Goal: Task Accomplishment & Management: Manage account settings

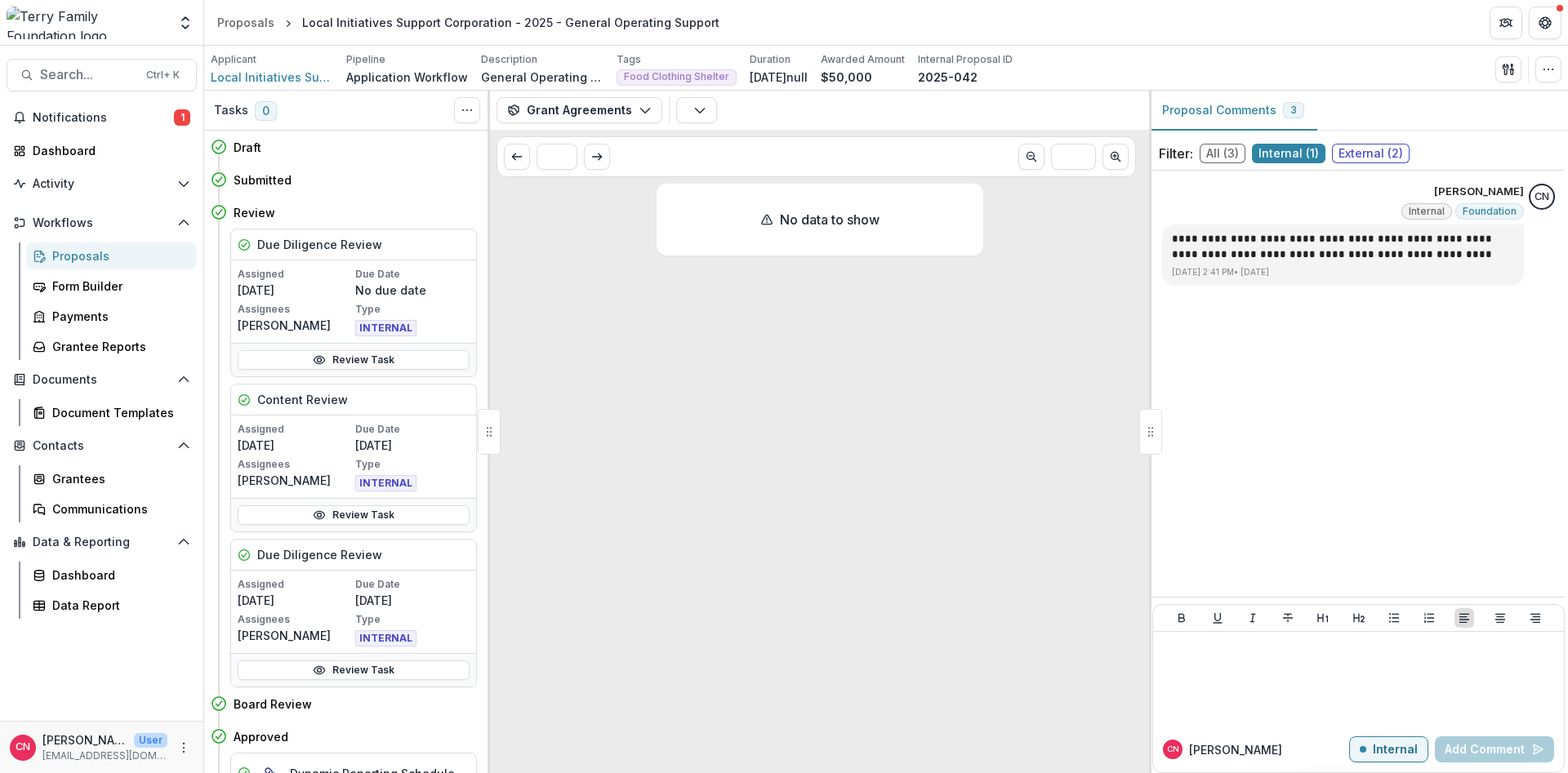
scroll to position [55, 0]
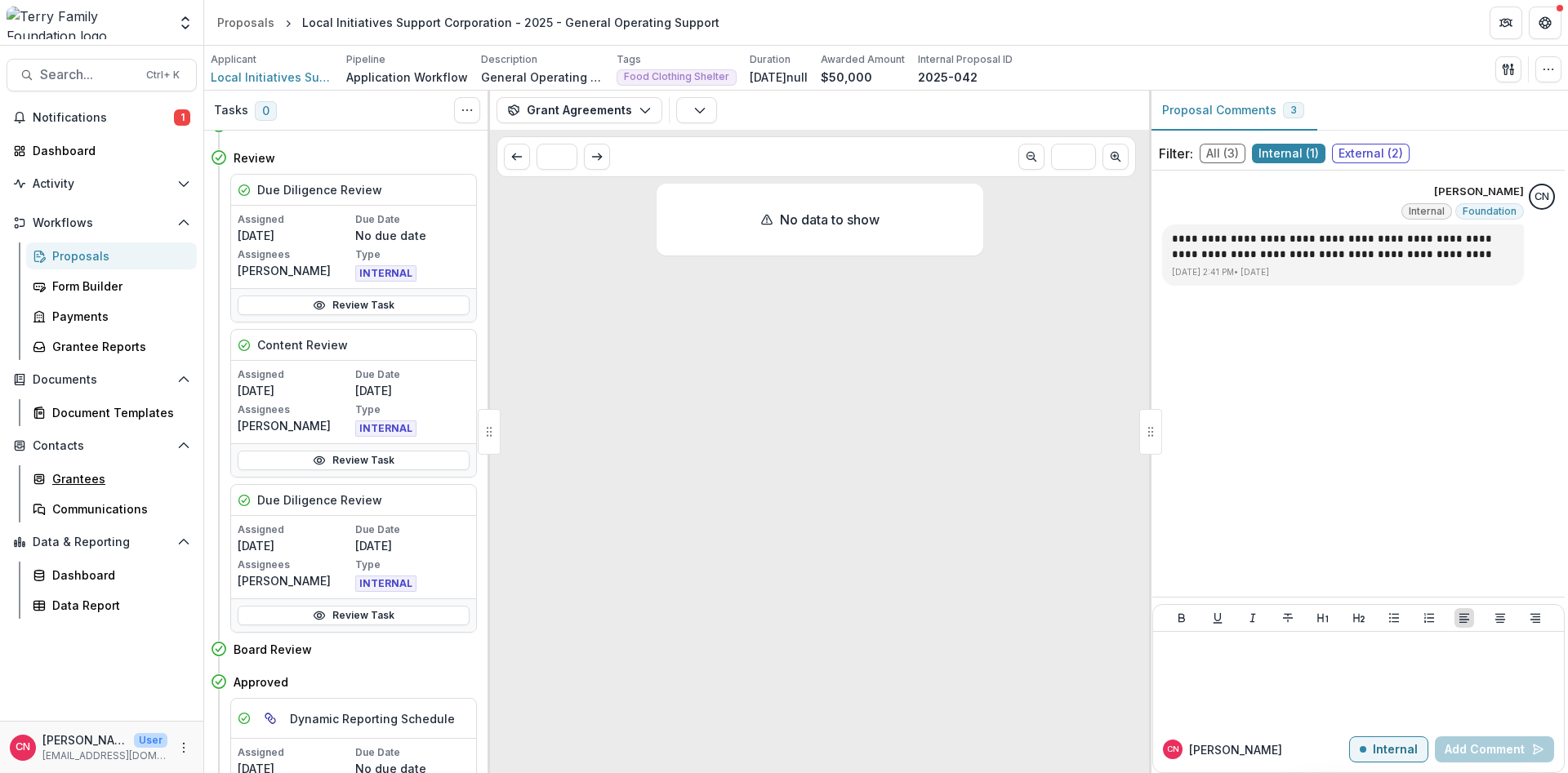
drag, startPoint x: 78, startPoint y: 474, endPoint x: 72, endPoint y: 462, distance: 13.4
click at [76, 472] on div "Grantees" at bounding box center [117, 478] width 132 height 17
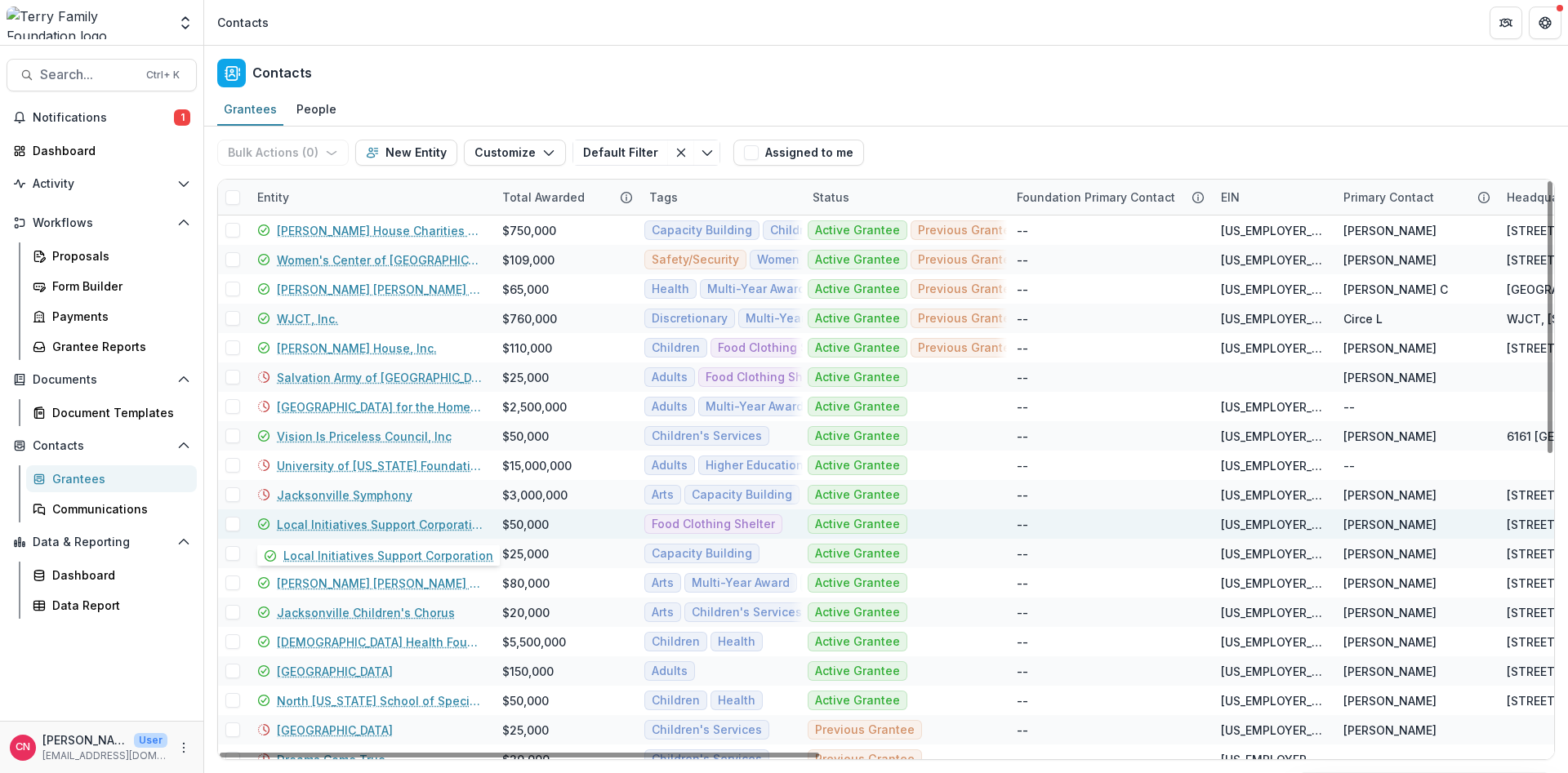
click at [323, 522] on link "Local Initiatives Support Corporation" at bounding box center [380, 524] width 206 height 17
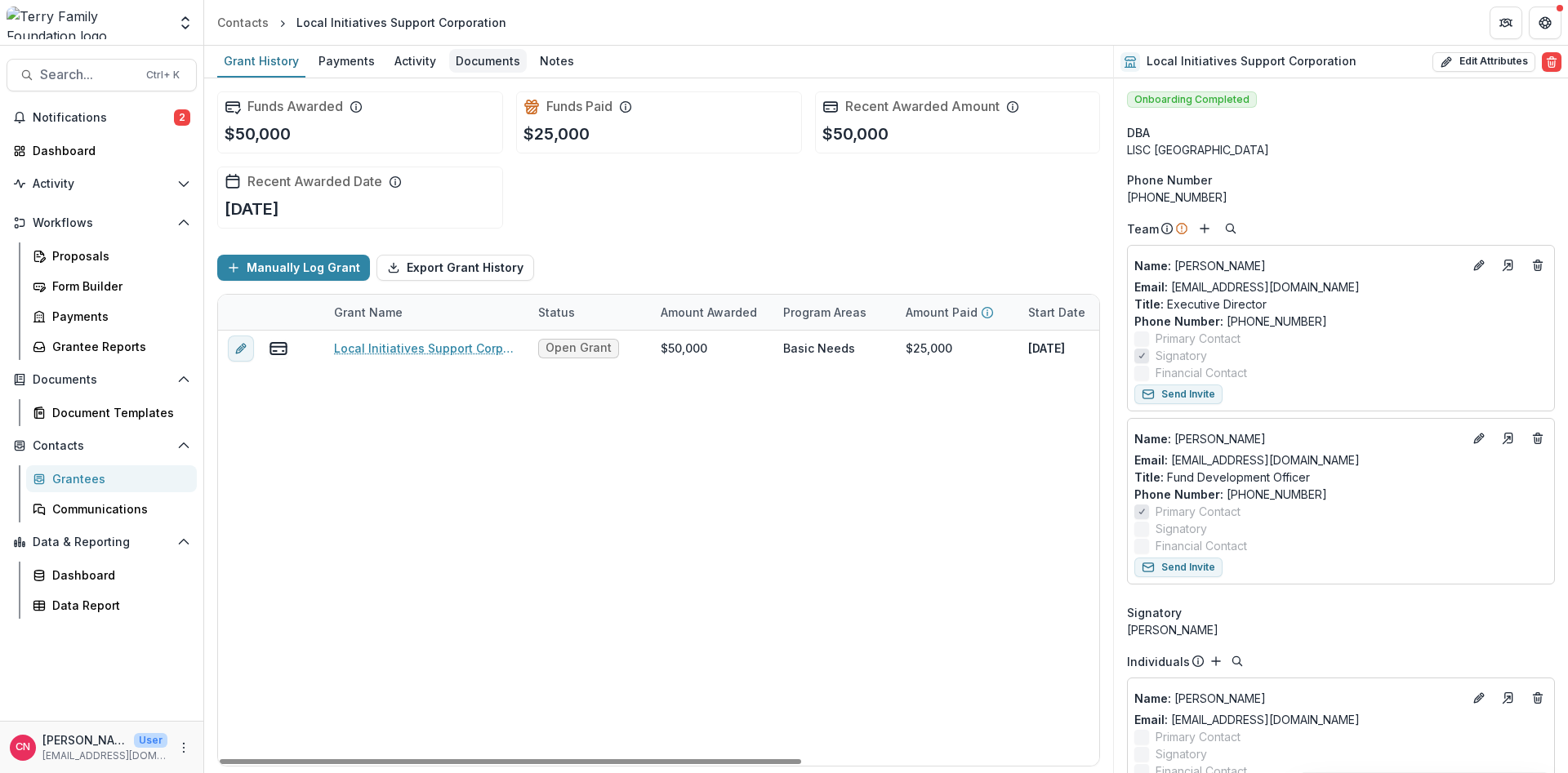
click at [456, 51] on div "Documents" at bounding box center [488, 60] width 78 height 24
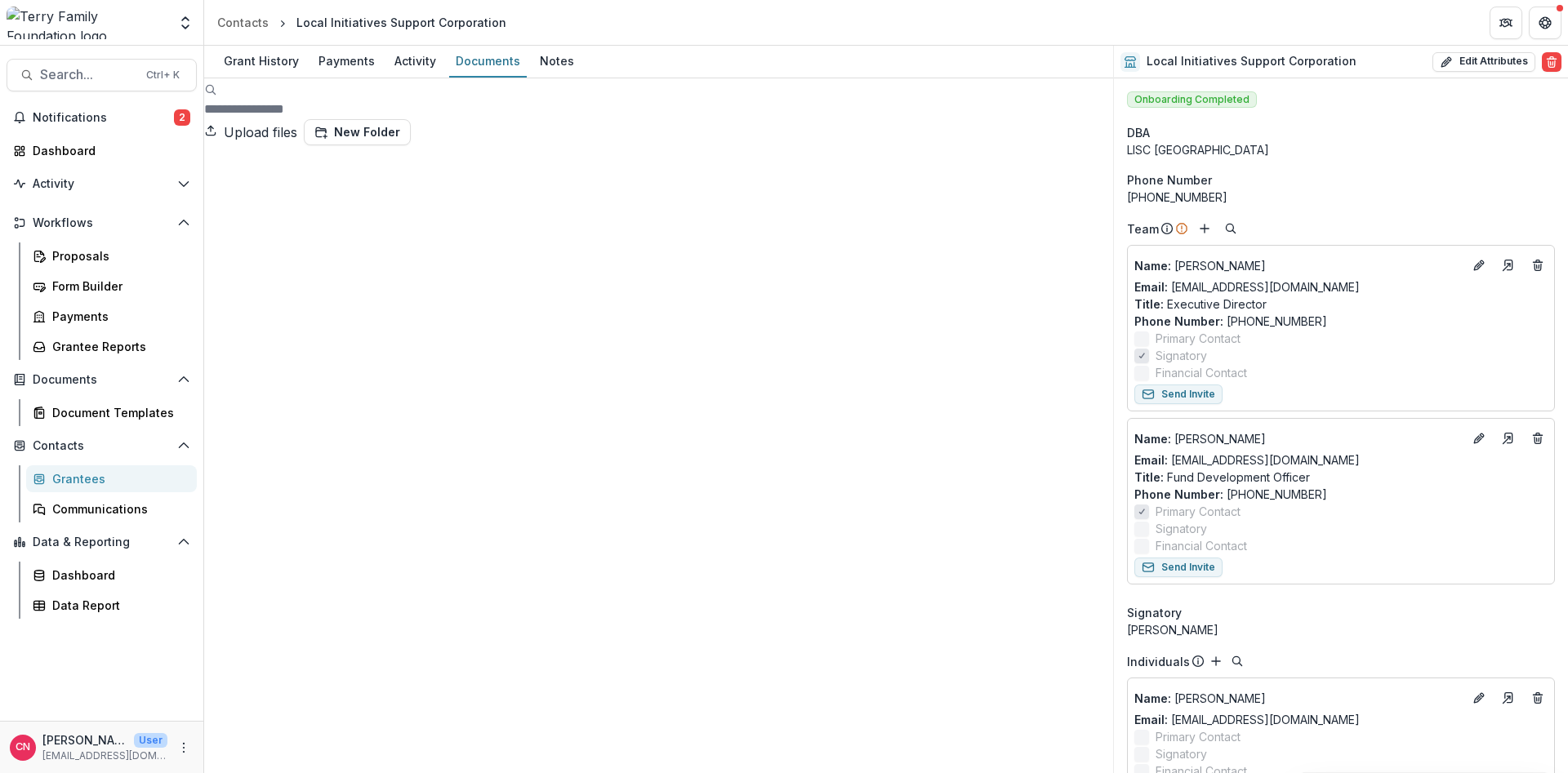
click at [64, 477] on div "Grantees" at bounding box center [117, 478] width 132 height 17
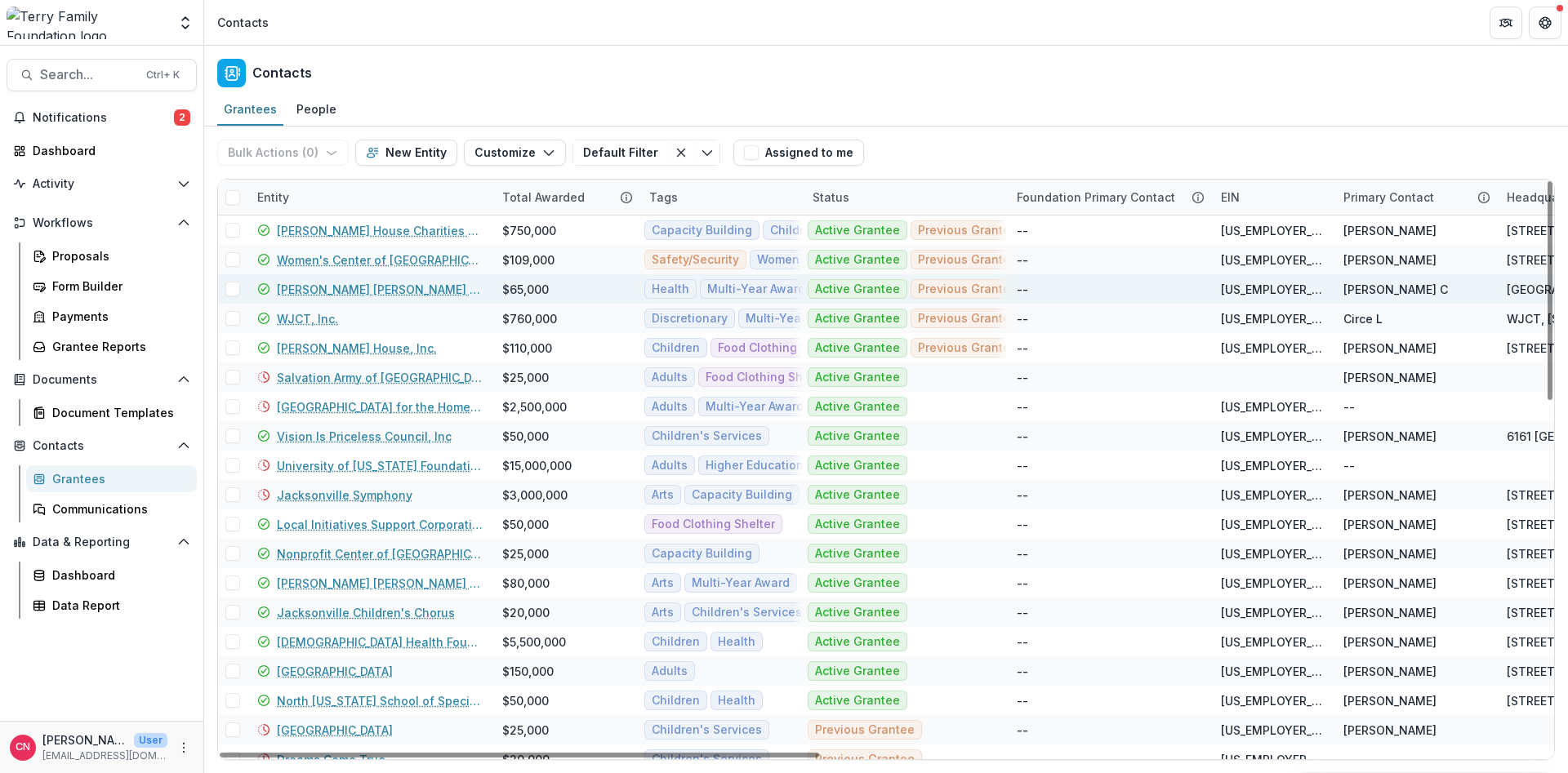
click at [370, 285] on link "[PERSON_NAME] [PERSON_NAME] Fund Foundation" at bounding box center [380, 289] width 206 height 17
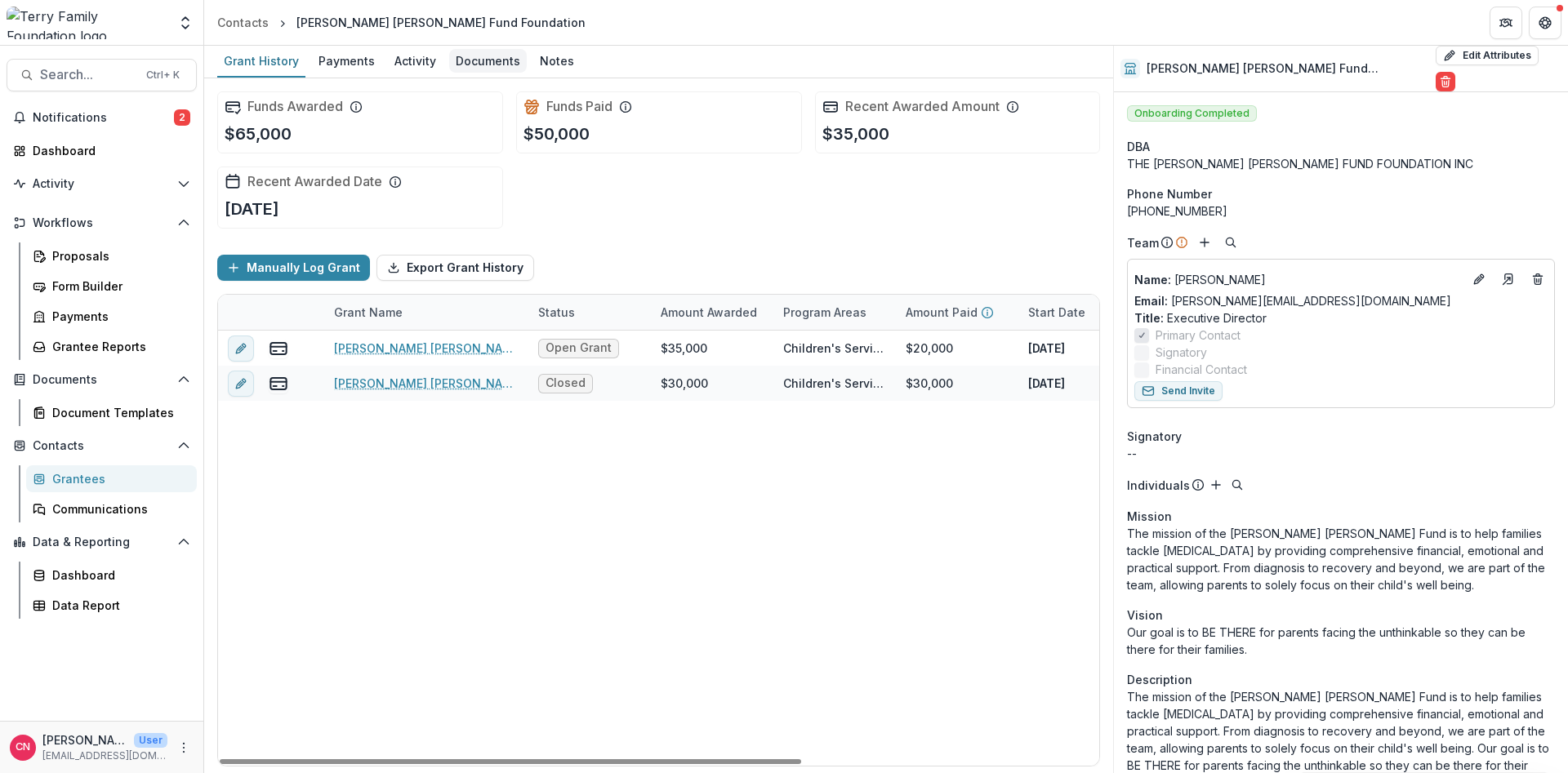
click at [463, 64] on div "Documents" at bounding box center [488, 60] width 78 height 24
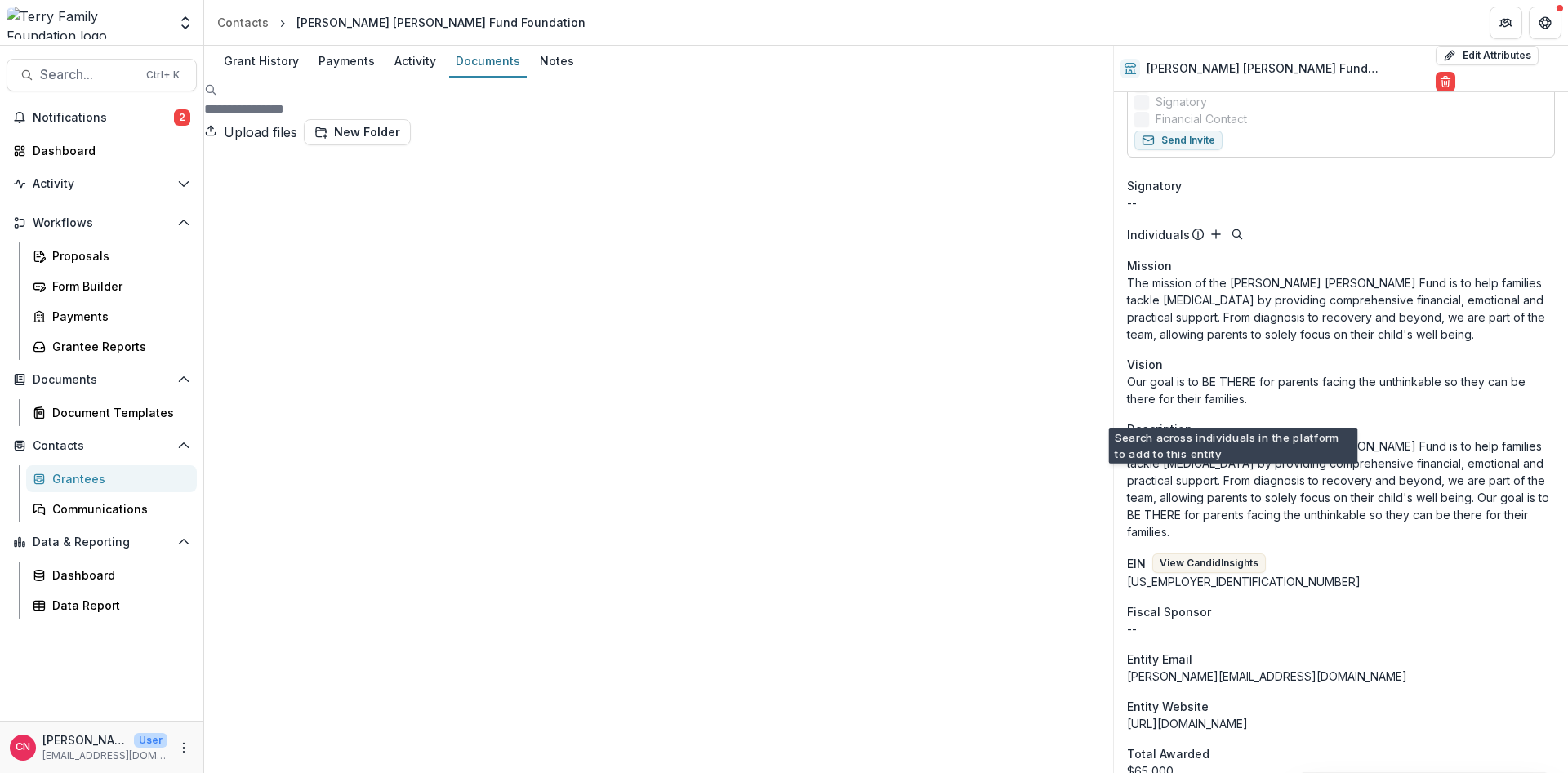
scroll to position [294, 0]
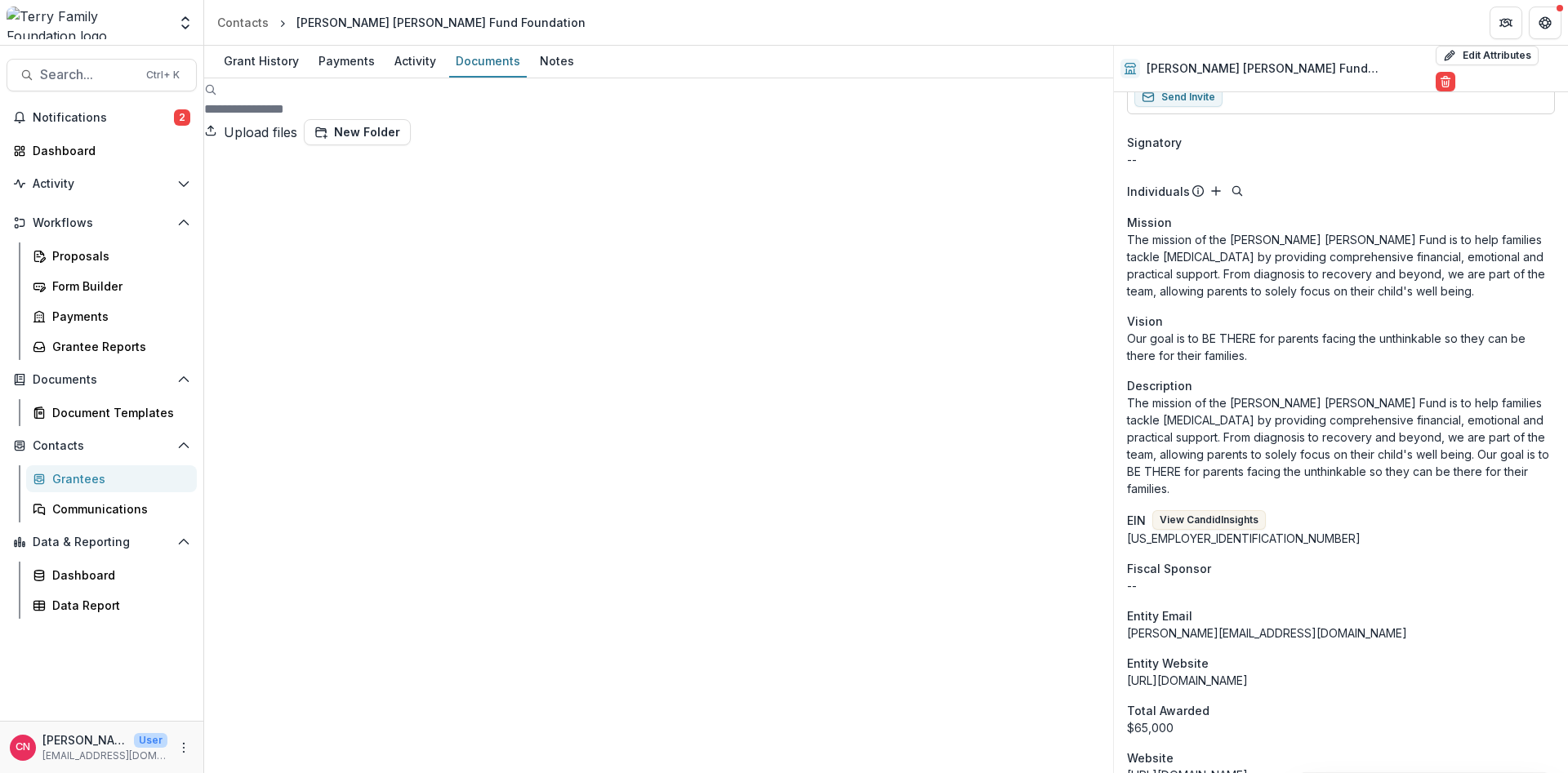
click at [72, 473] on div "Grantees" at bounding box center [117, 478] width 132 height 17
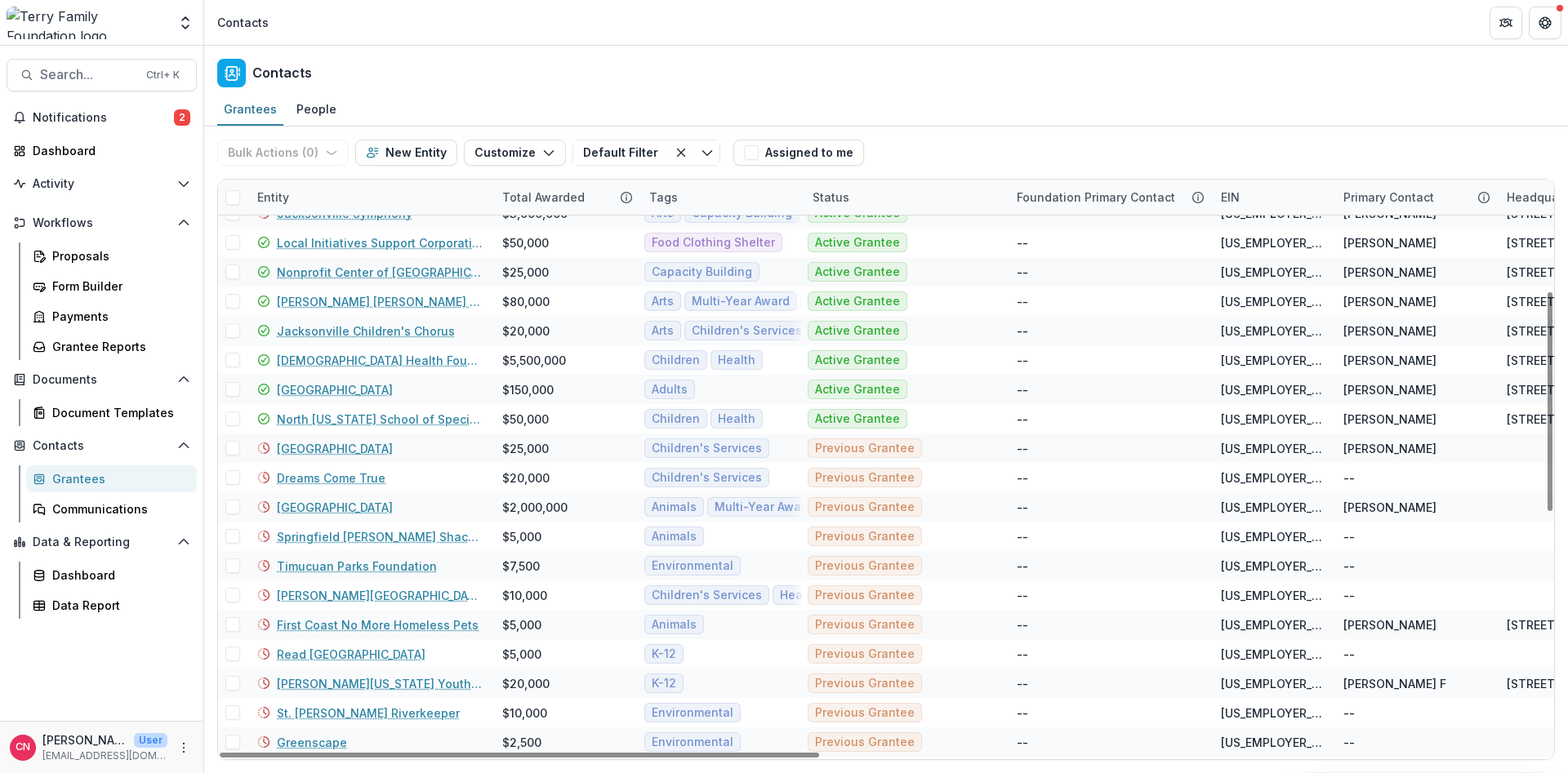
scroll to position [294, 0]
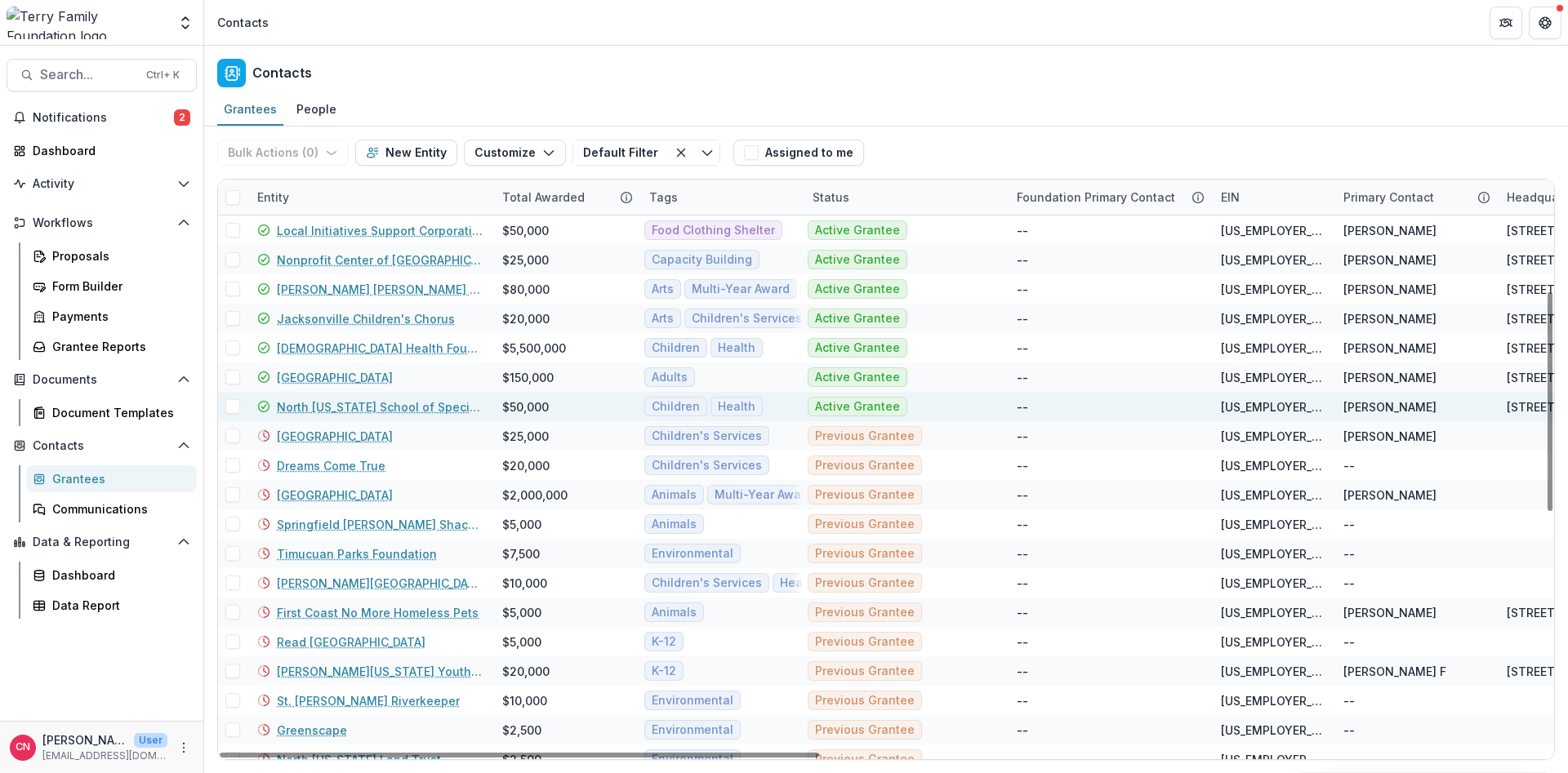
click at [392, 404] on link "North [US_STATE] School of Special Education" at bounding box center [380, 406] width 206 height 17
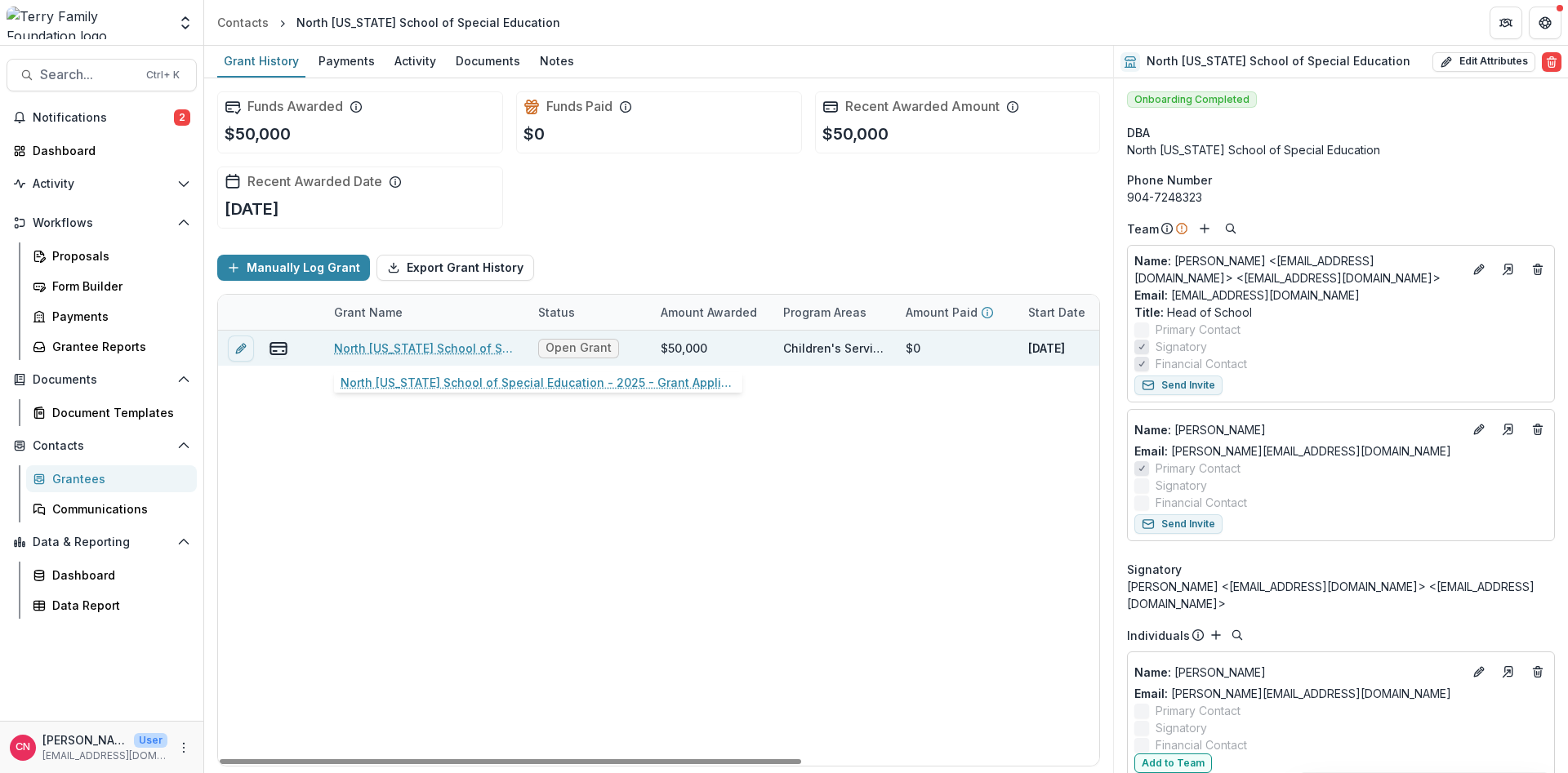
click at [407, 341] on link "North [US_STATE] School of Special Education - 2025 - Grant Application Form - …" at bounding box center [426, 348] width 185 height 17
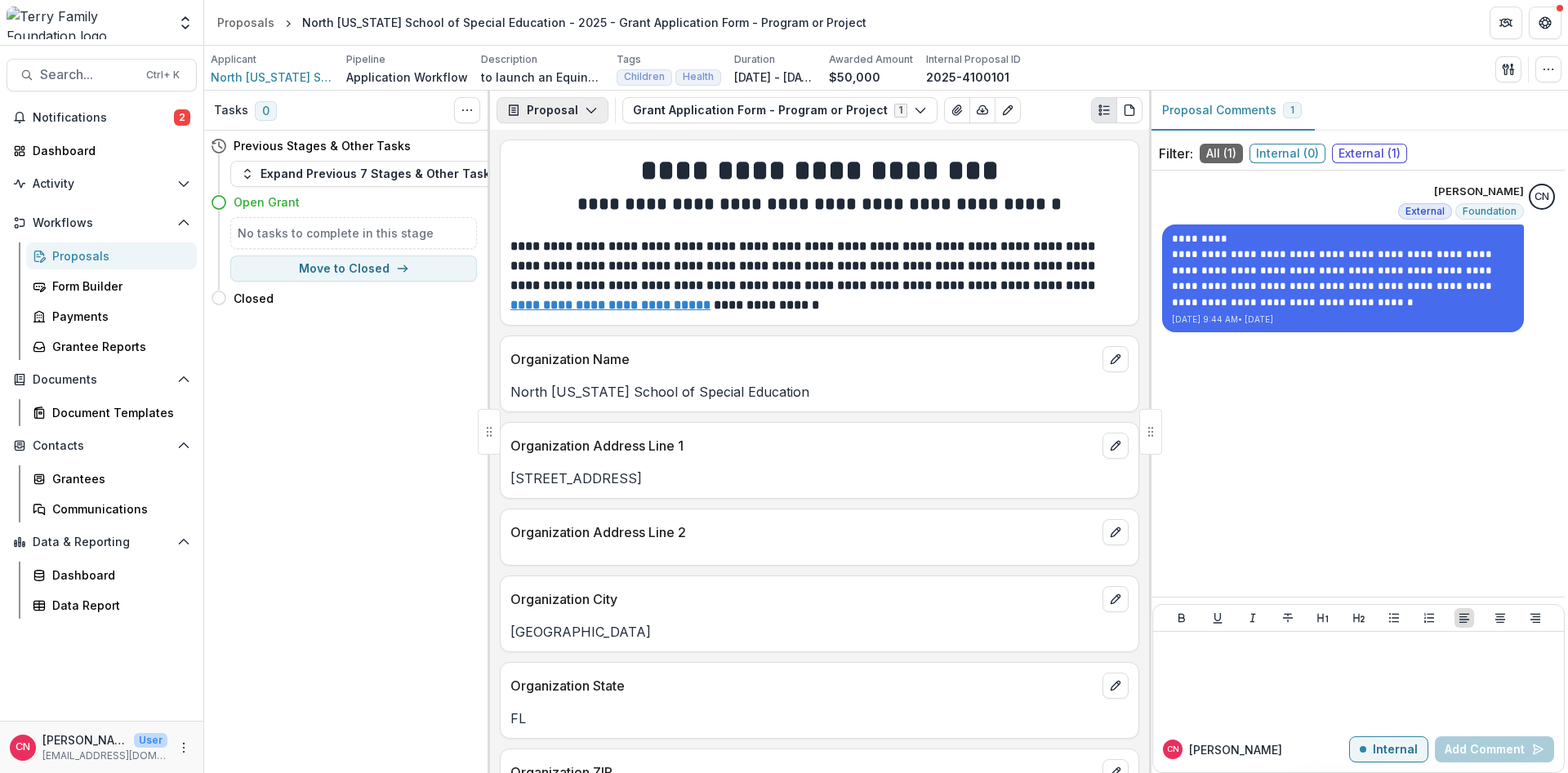
click at [586, 103] on button "Proposal" at bounding box center [552, 110] width 112 height 26
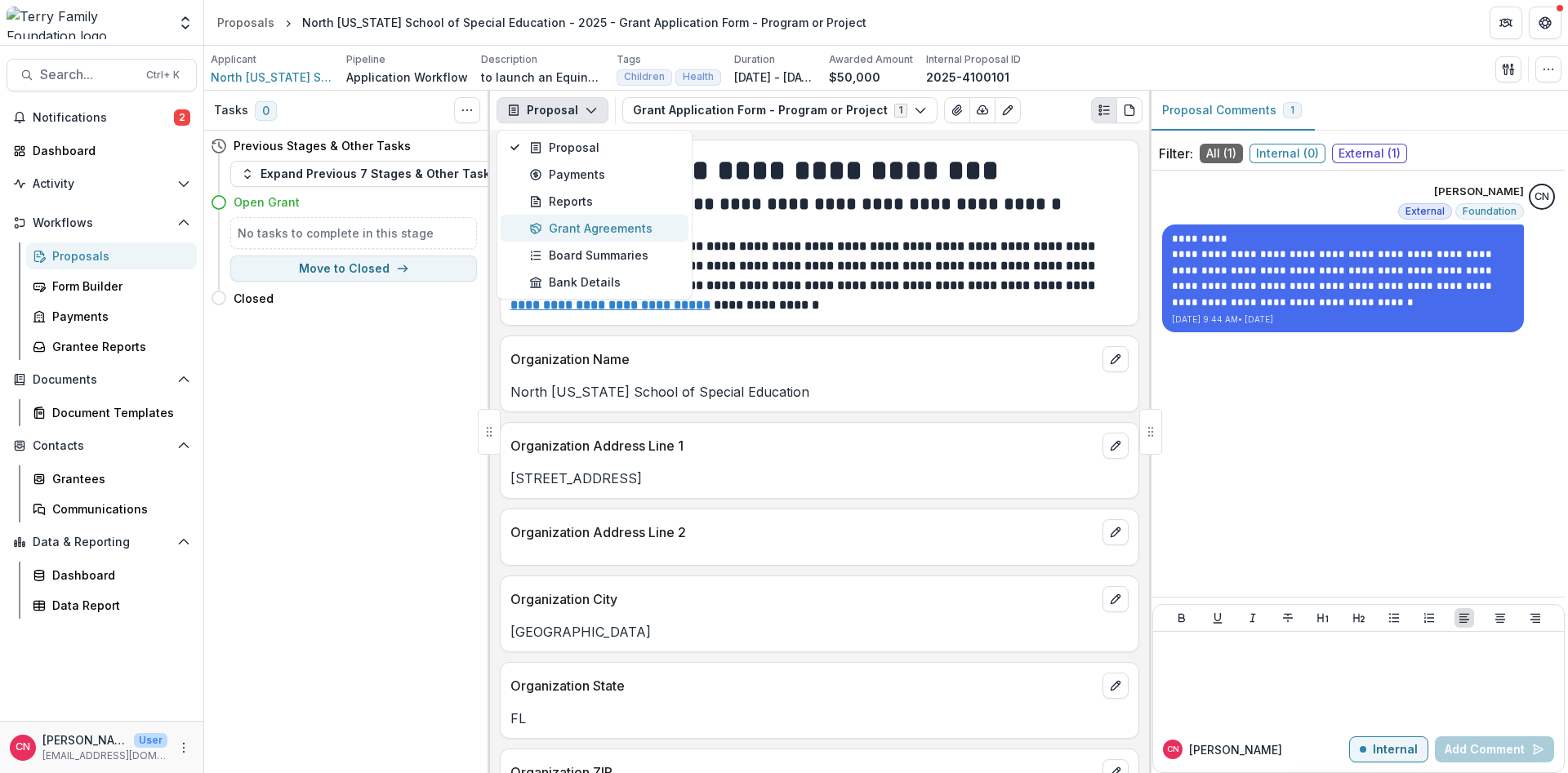
click at [588, 221] on div "Grant Agreements" at bounding box center [603, 228] width 149 height 17
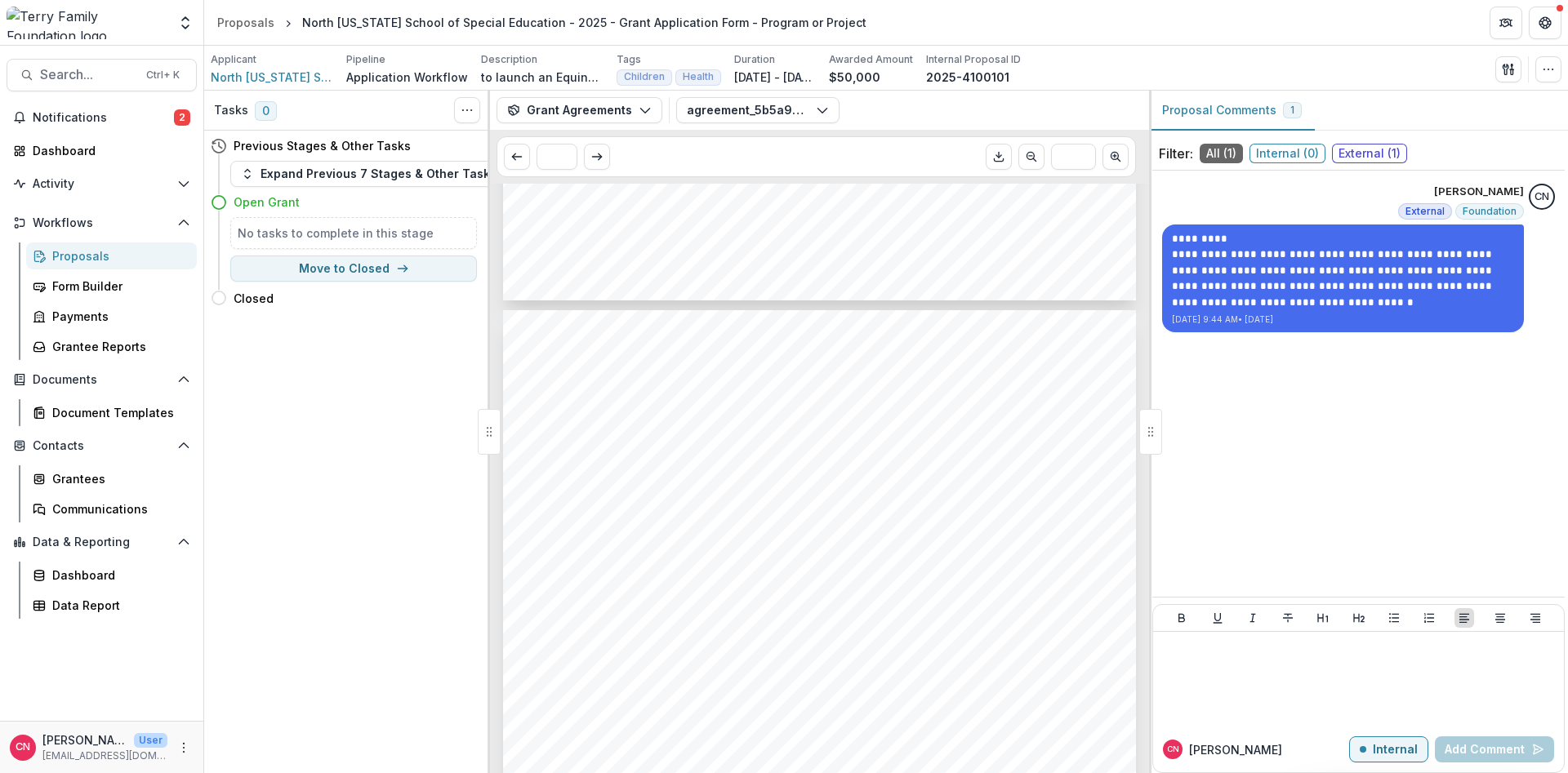
scroll to position [1534, 0]
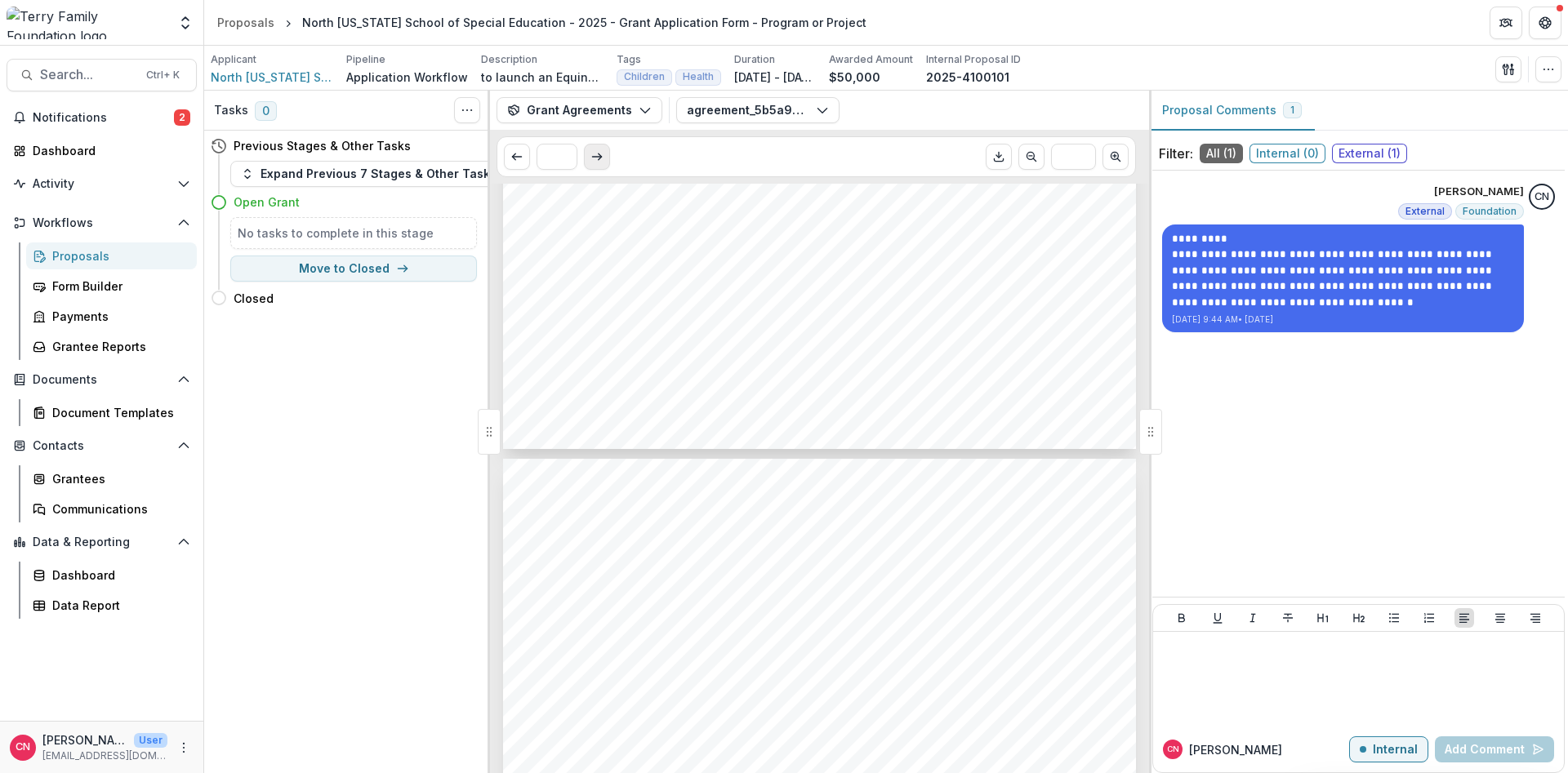
click at [606, 147] on button "Scroll to next page" at bounding box center [597, 157] width 26 height 26
type input "*"
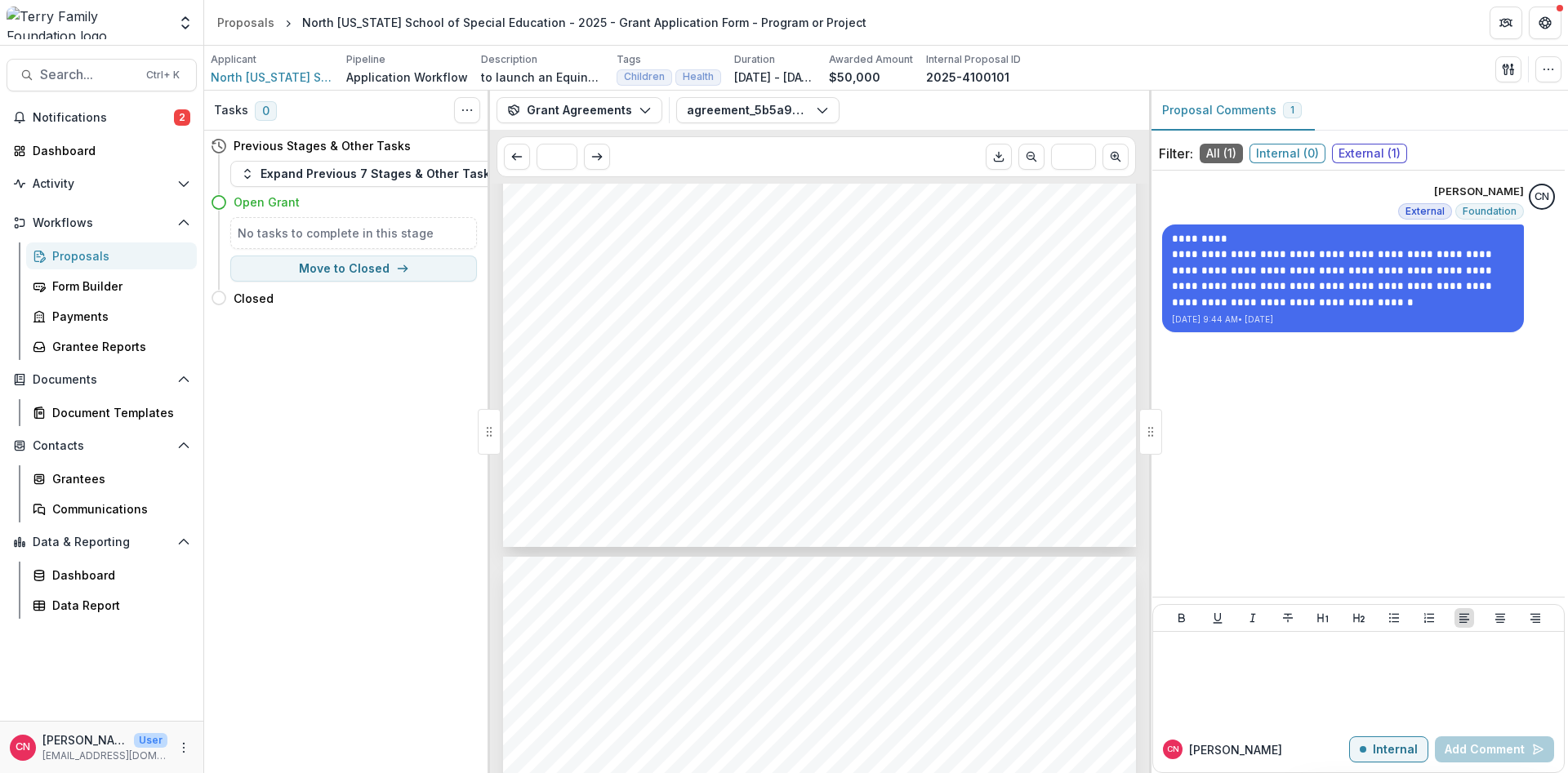
scroll to position [946, 0]
click at [829, 104] on button "agreement_5b5a9dc8-b586-47b4-a1c1-e308774359e4.pdf" at bounding box center [758, 110] width 163 height 26
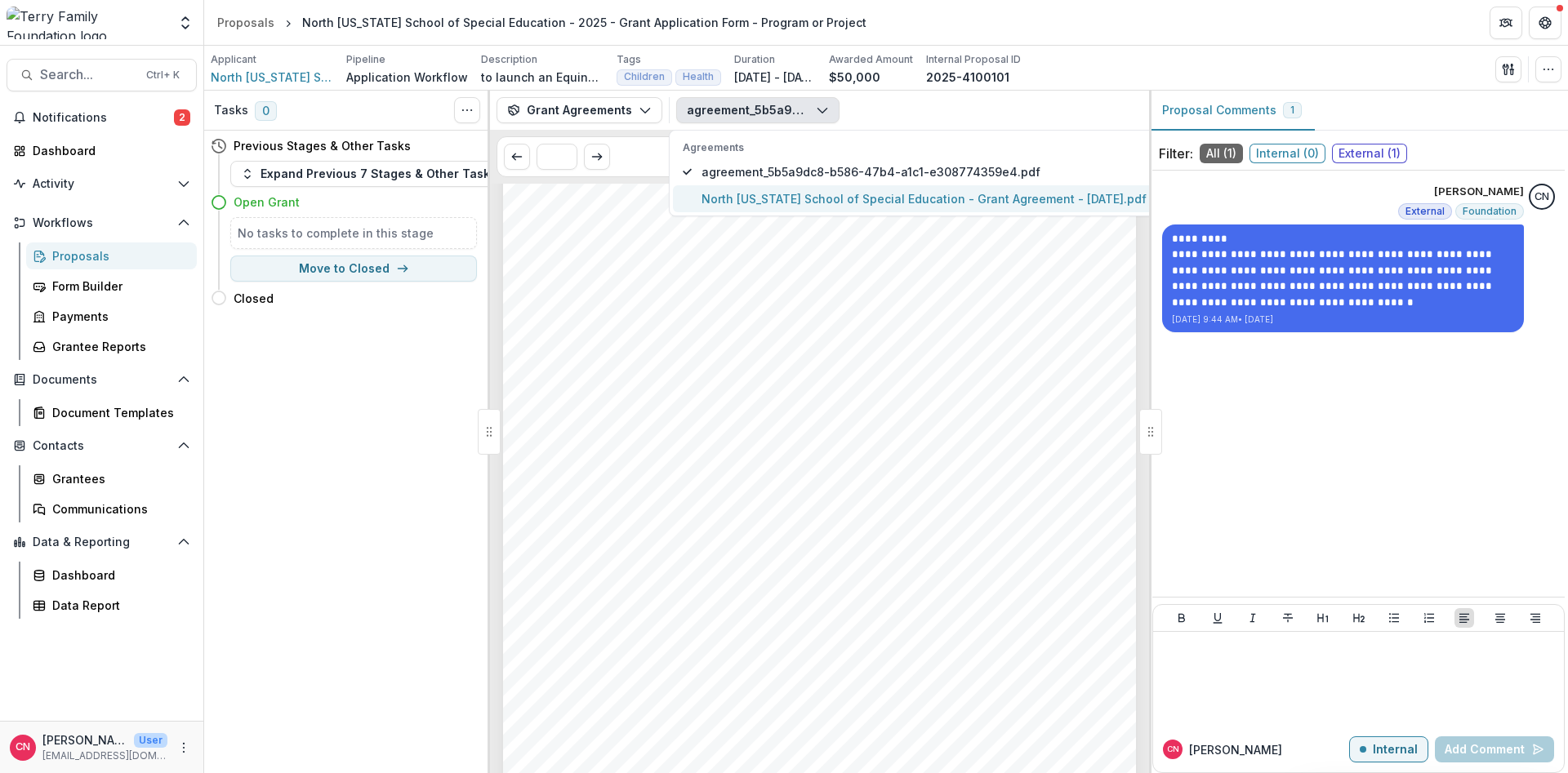
click at [810, 194] on span "North [US_STATE] School of Special Education - Grant Agreement - [DATE].pdf" at bounding box center [924, 199] width 445 height 17
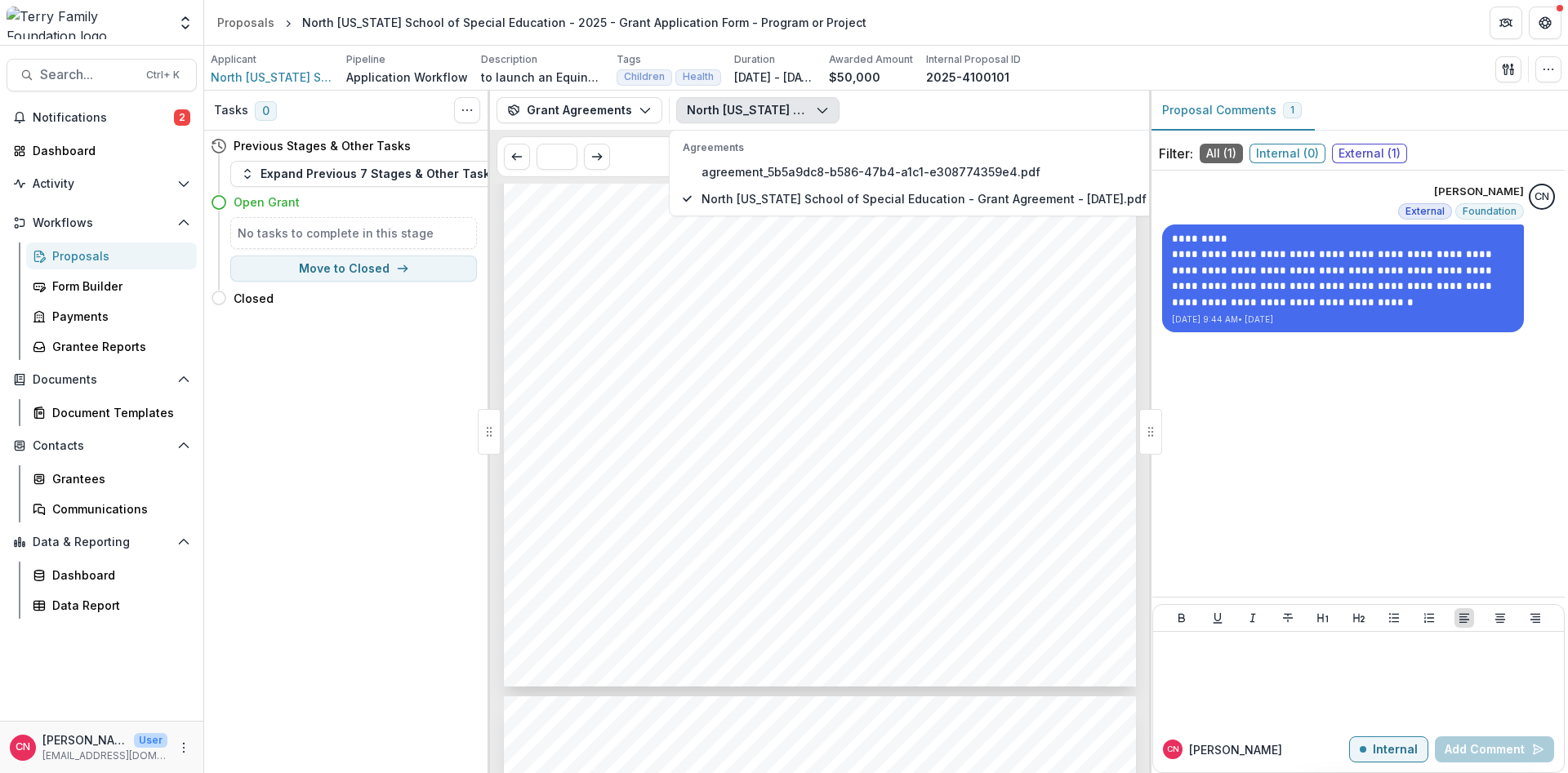
scroll to position [0, 0]
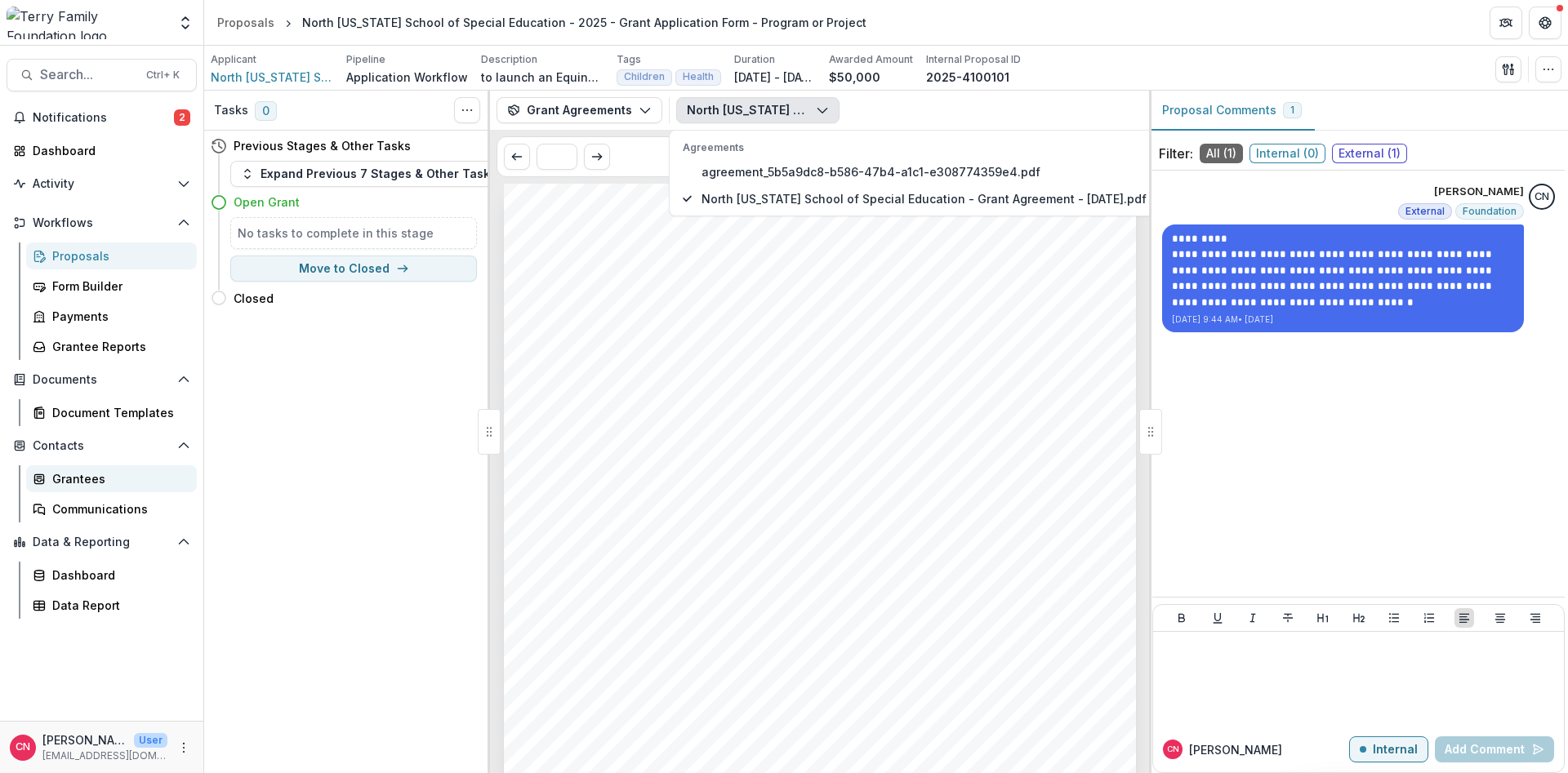
click at [71, 479] on div "Grantees" at bounding box center [117, 478] width 132 height 17
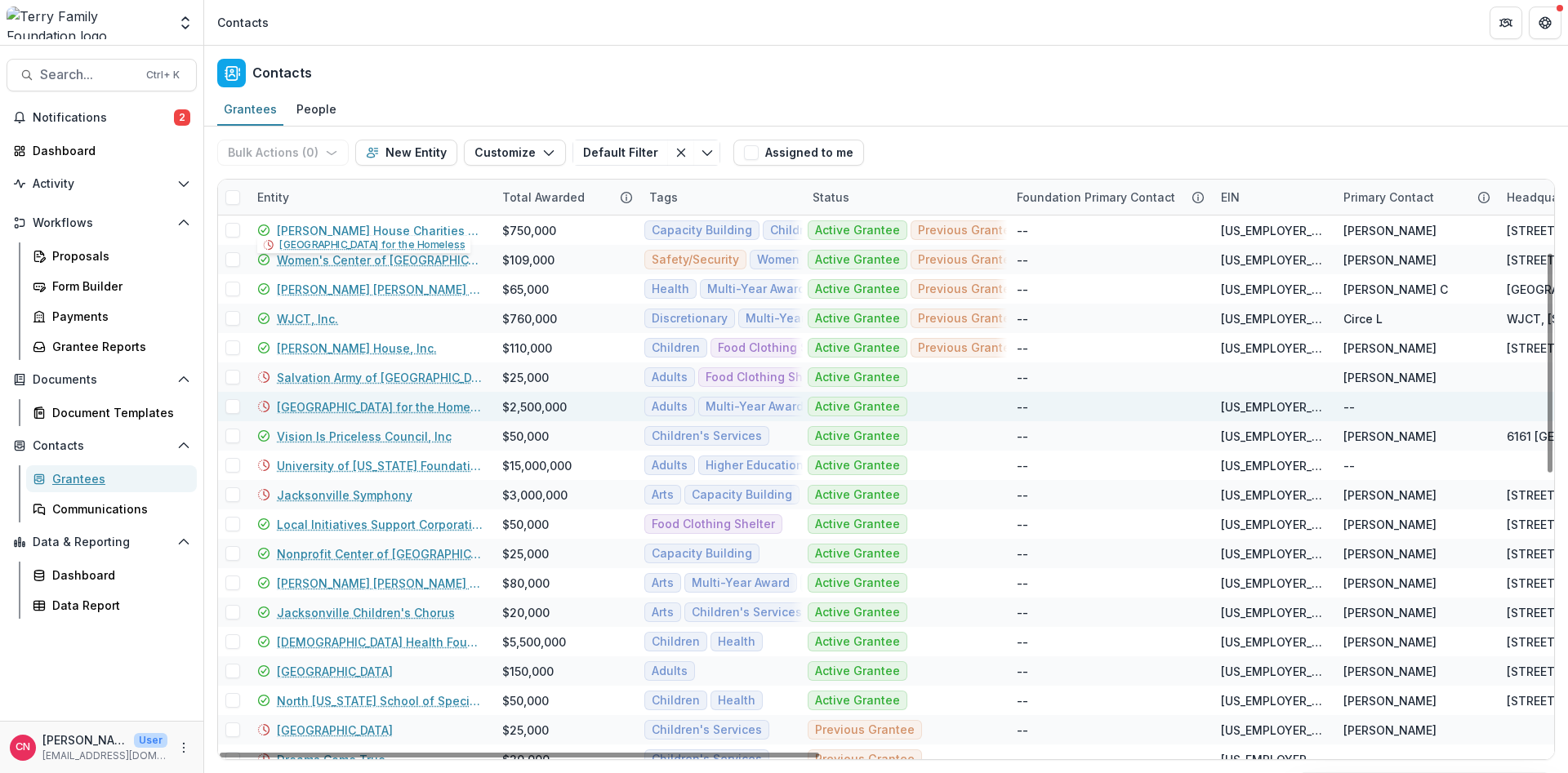
scroll to position [196, 0]
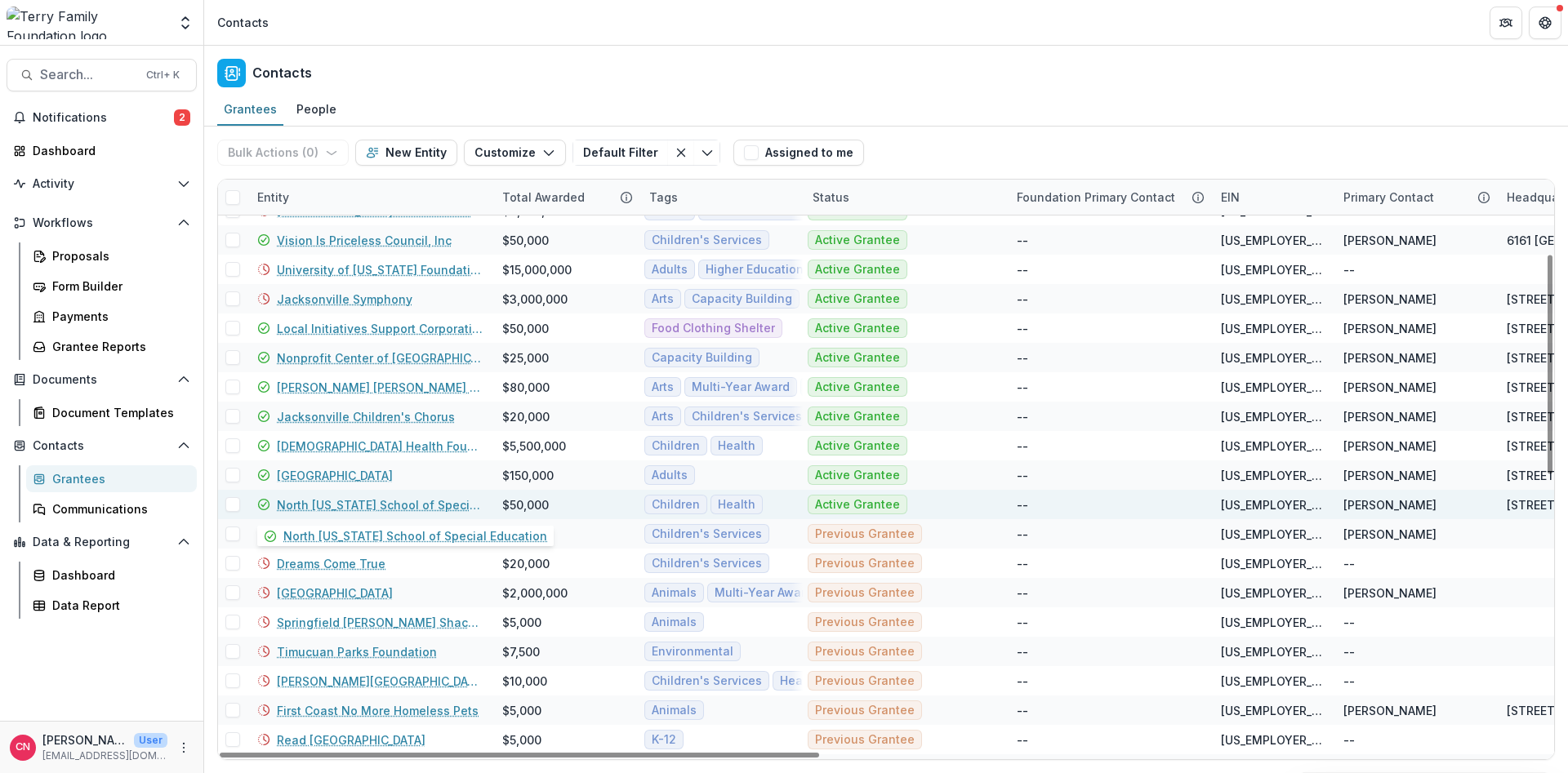
click at [334, 503] on link "North [US_STATE] School of Special Education" at bounding box center [380, 504] width 206 height 17
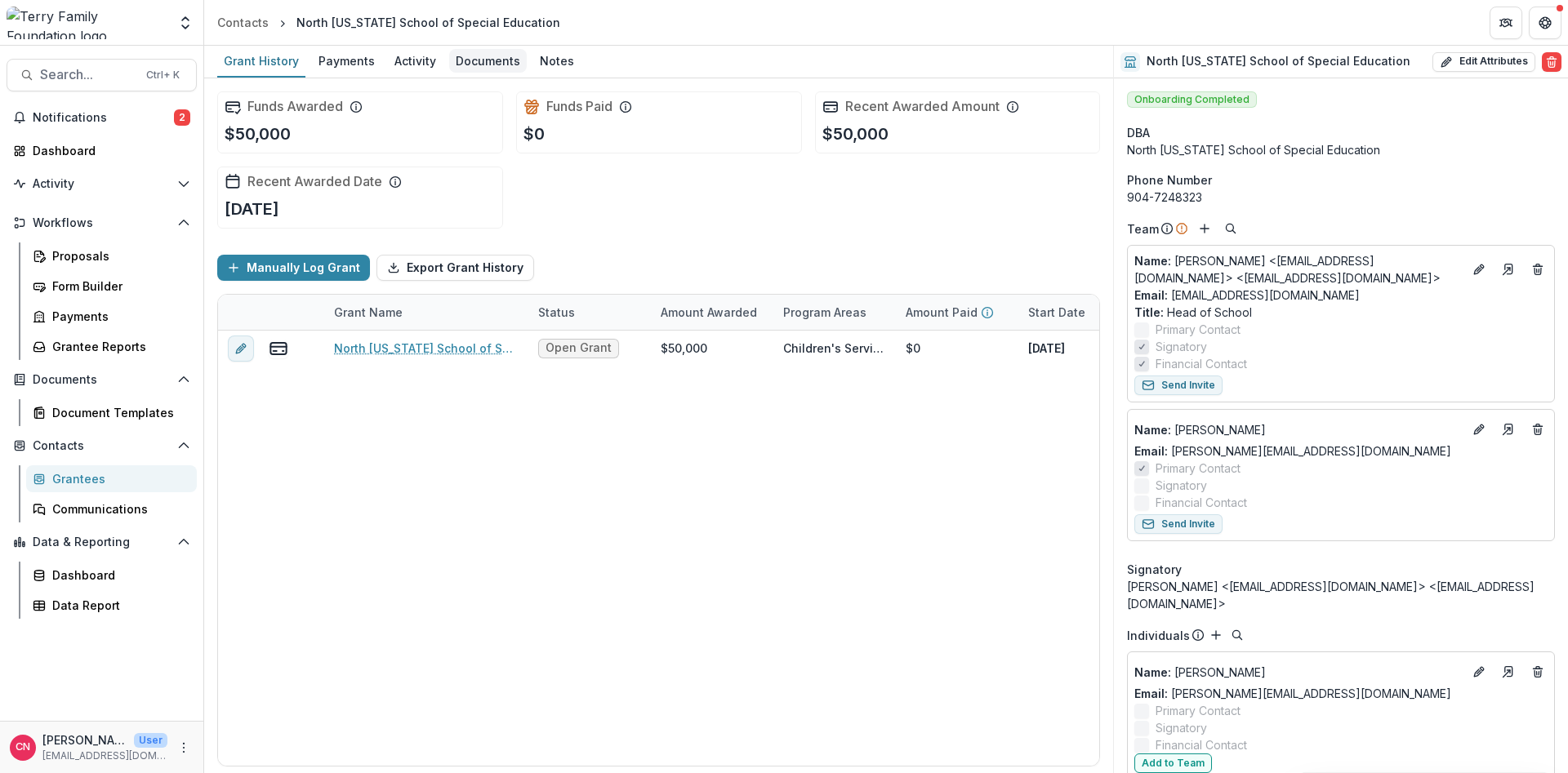
click at [476, 56] on div "Documents" at bounding box center [488, 60] width 78 height 24
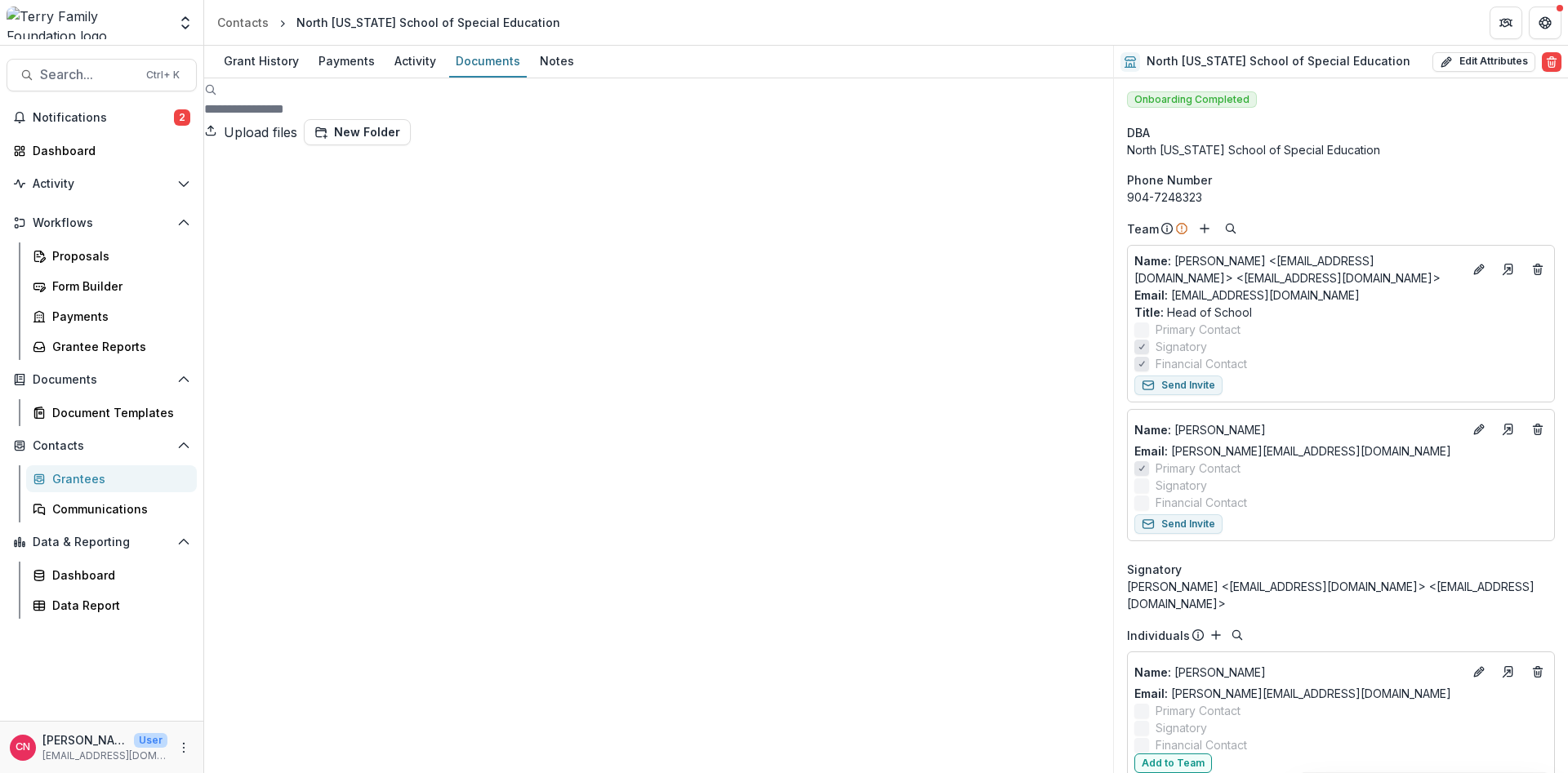
click at [221, 155] on div "North [US_STATE] School of Special Education - 2025 - Grant Application Form - …" at bounding box center [658, 642] width 908 height 994
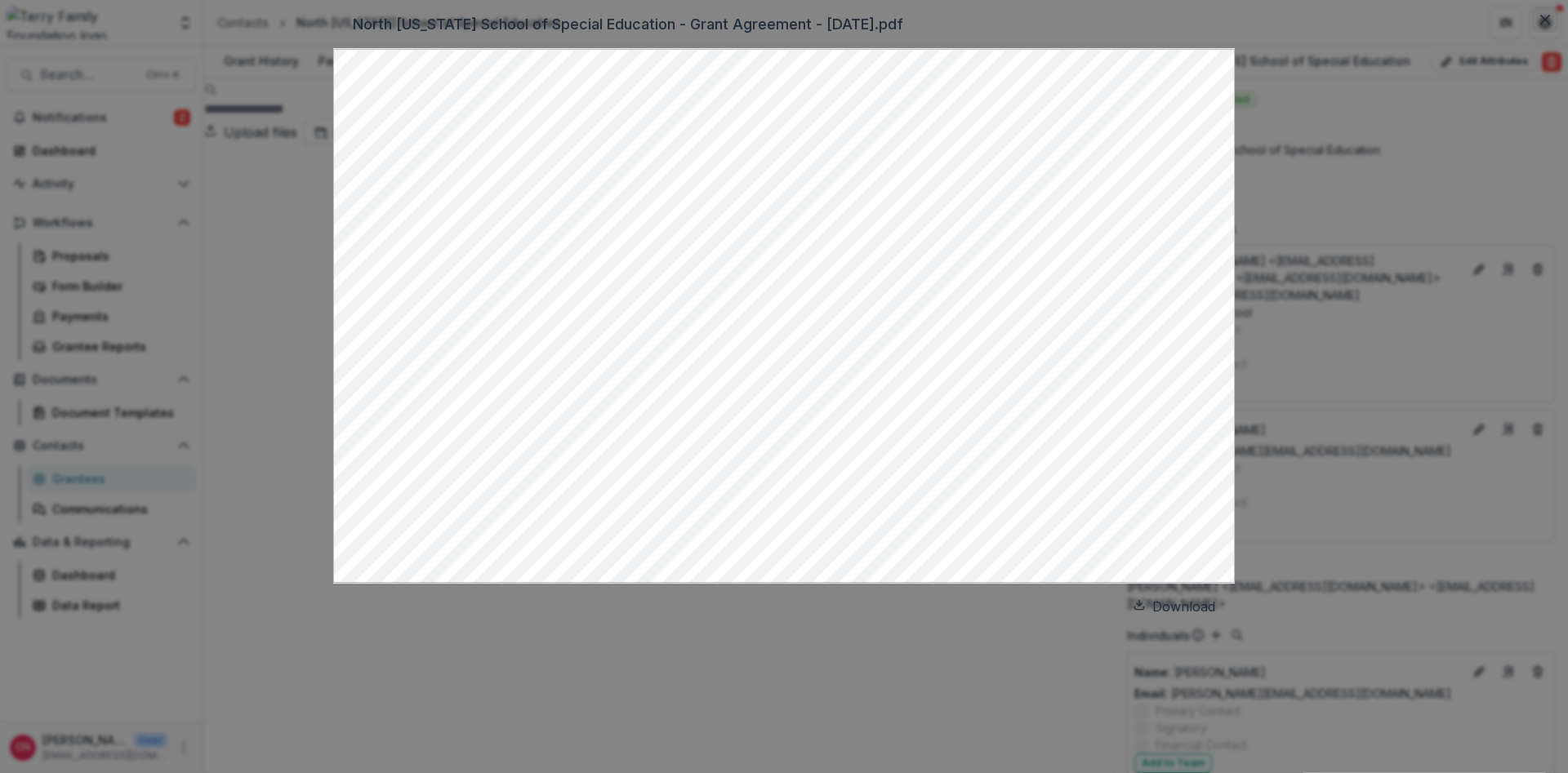
click at [1532, 33] on button "Close" at bounding box center [1545, 19] width 26 height 26
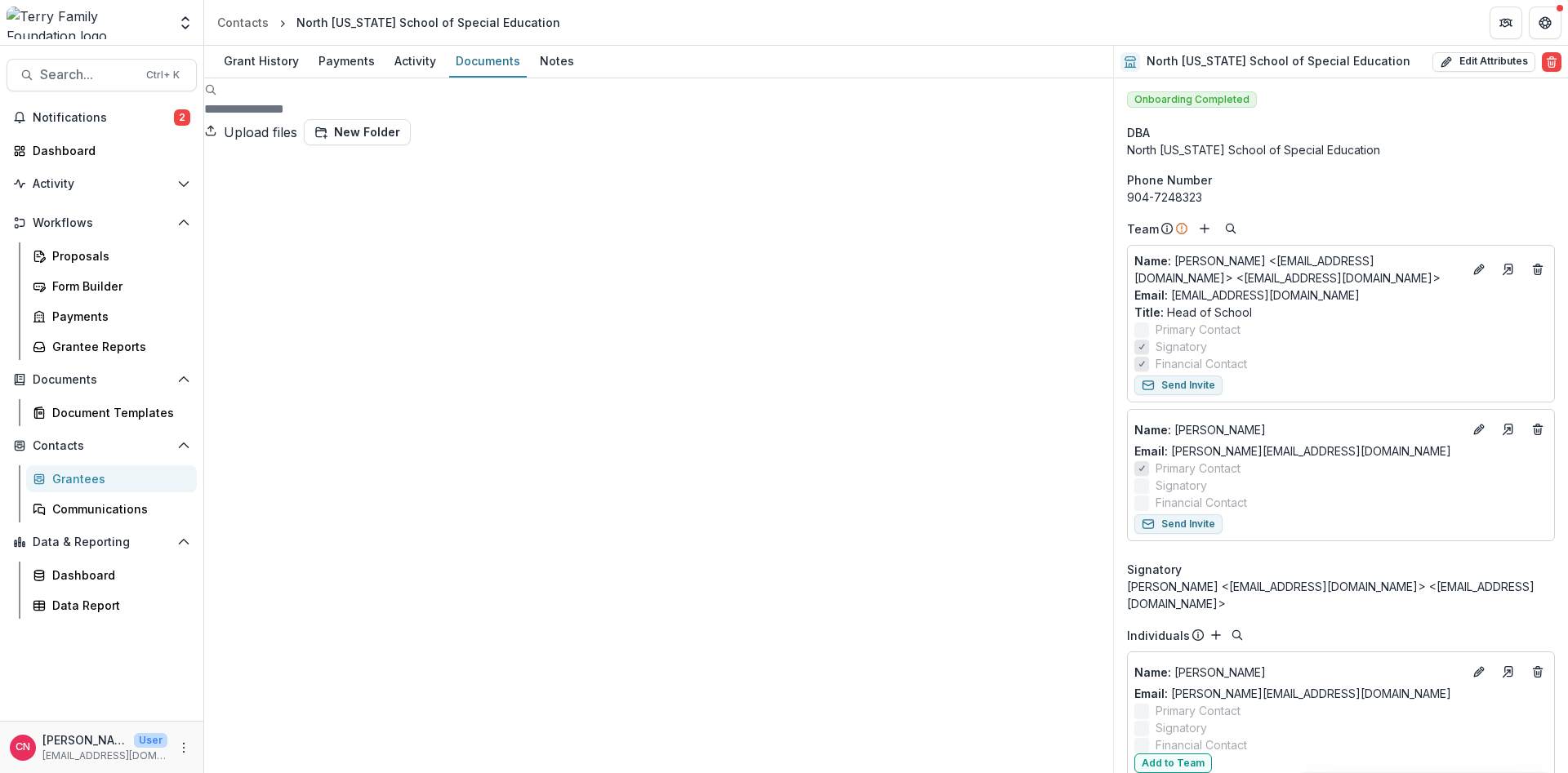
click at [81, 475] on div "Grantees" at bounding box center [117, 478] width 132 height 17
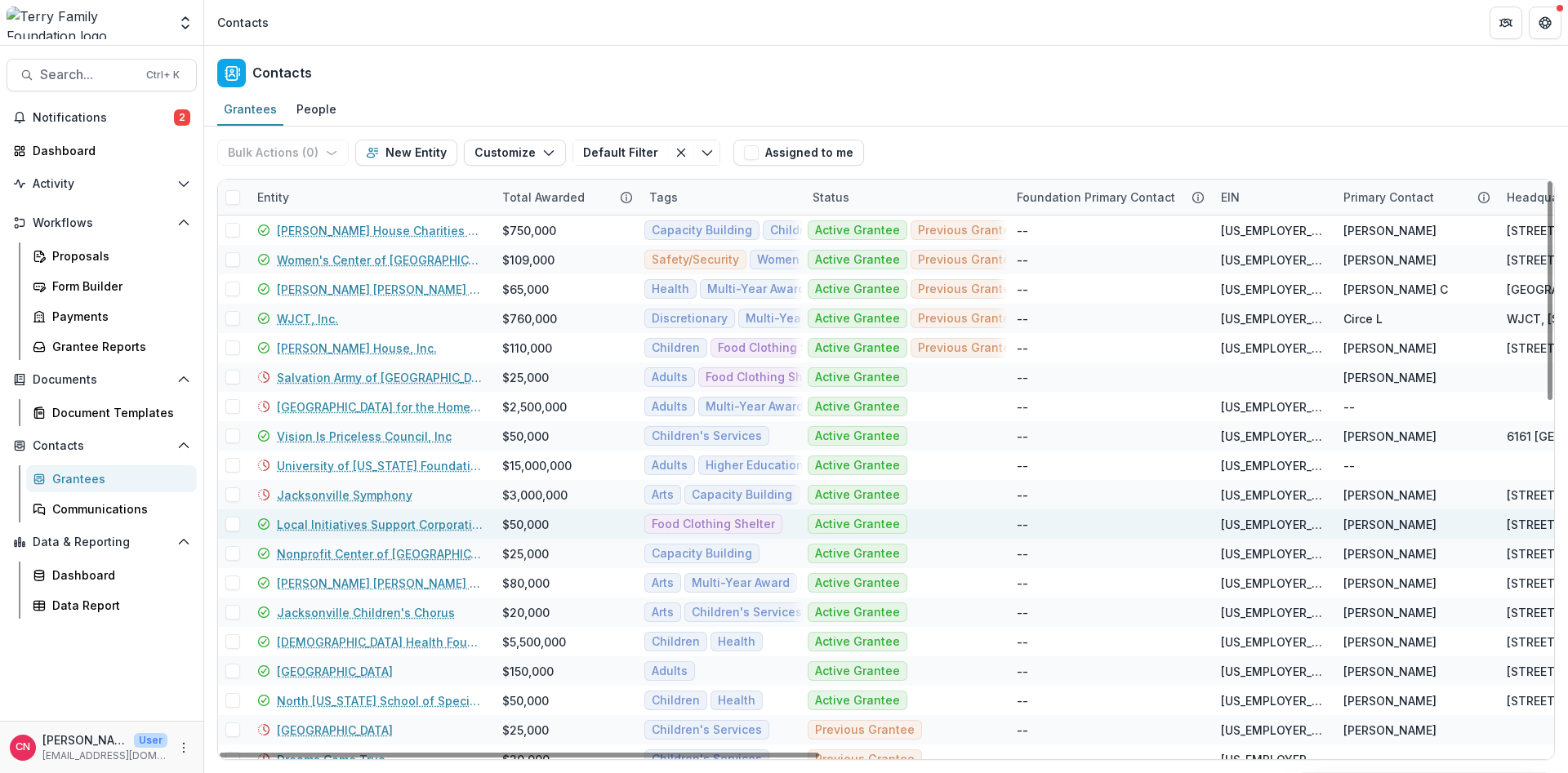
click at [327, 526] on link "Local Initiatives Support Corporation" at bounding box center [380, 524] width 206 height 17
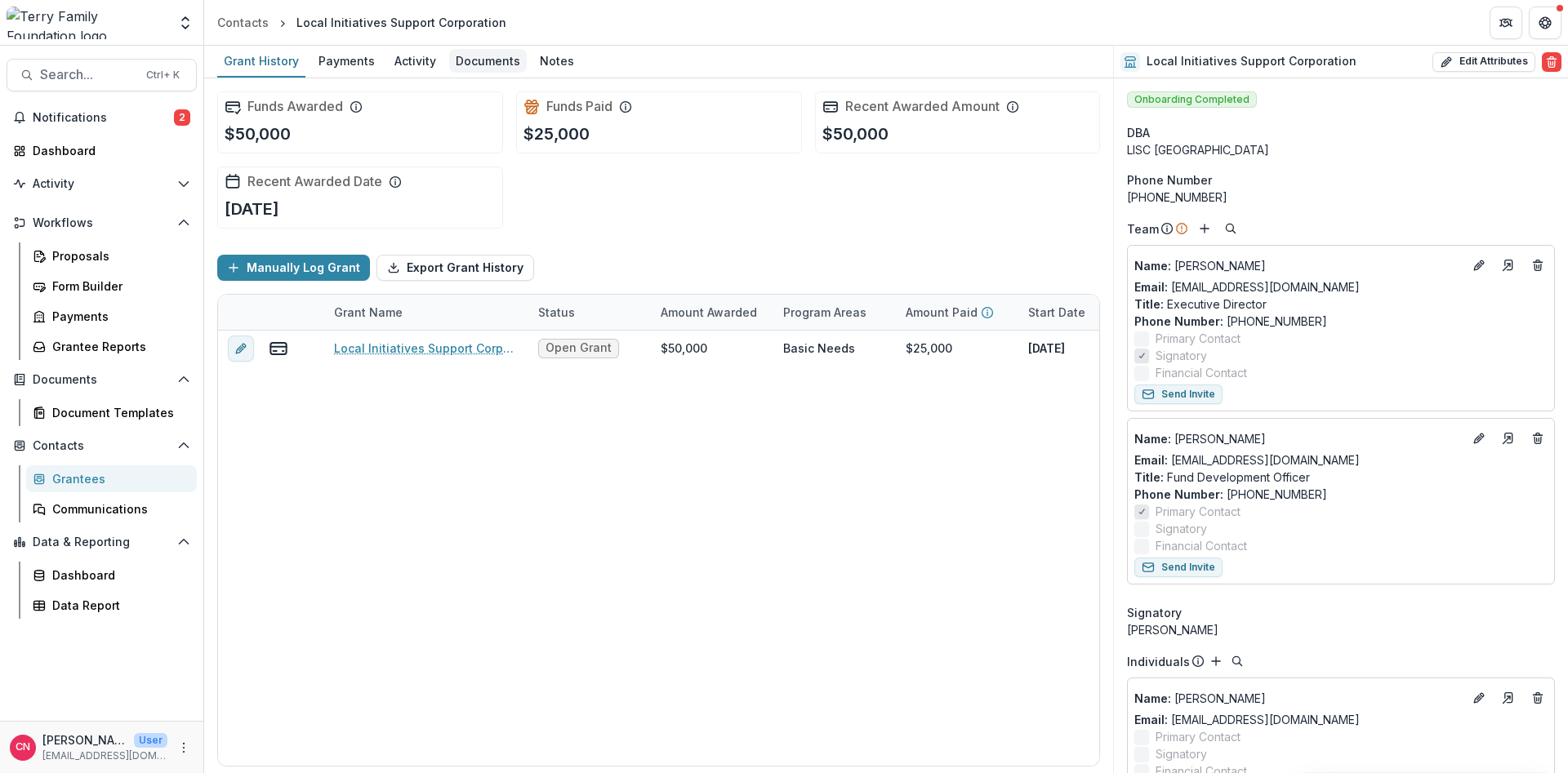
click at [479, 50] on div "Documents" at bounding box center [488, 60] width 78 height 24
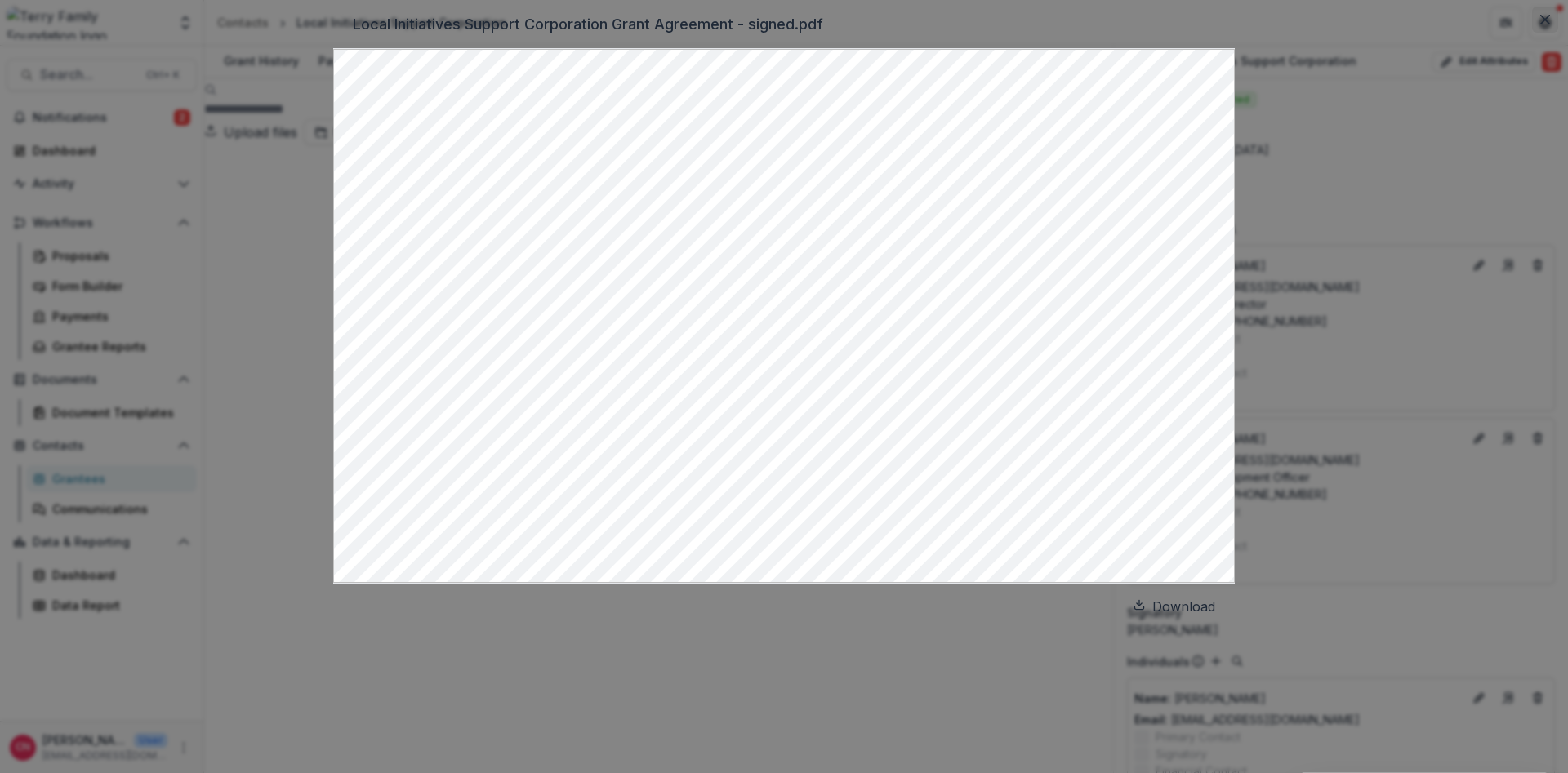
click at [1540, 25] on icon "Close" at bounding box center [1544, 19] width 10 height 10
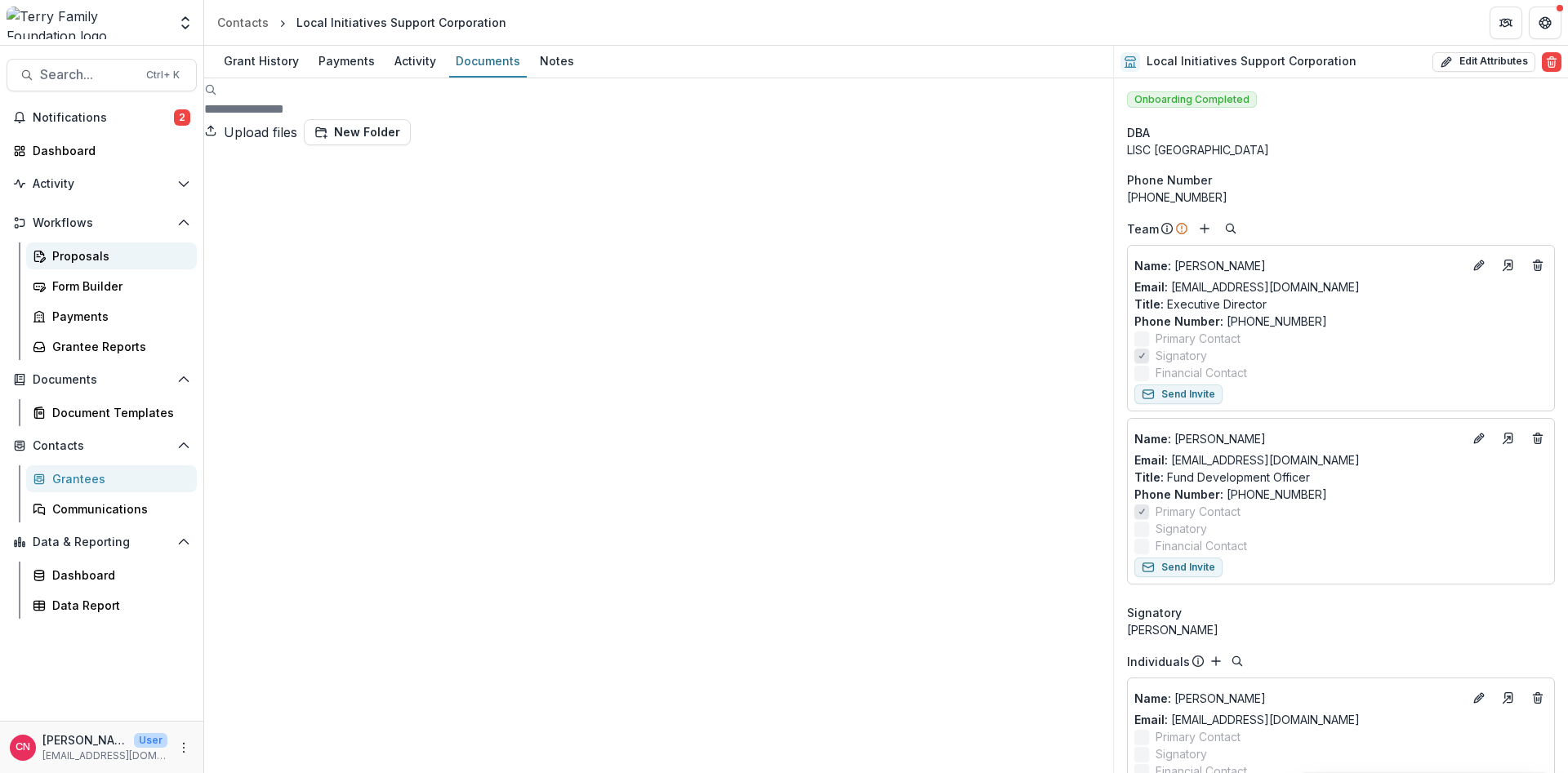
click at [78, 256] on div "Proposals" at bounding box center [117, 255] width 132 height 17
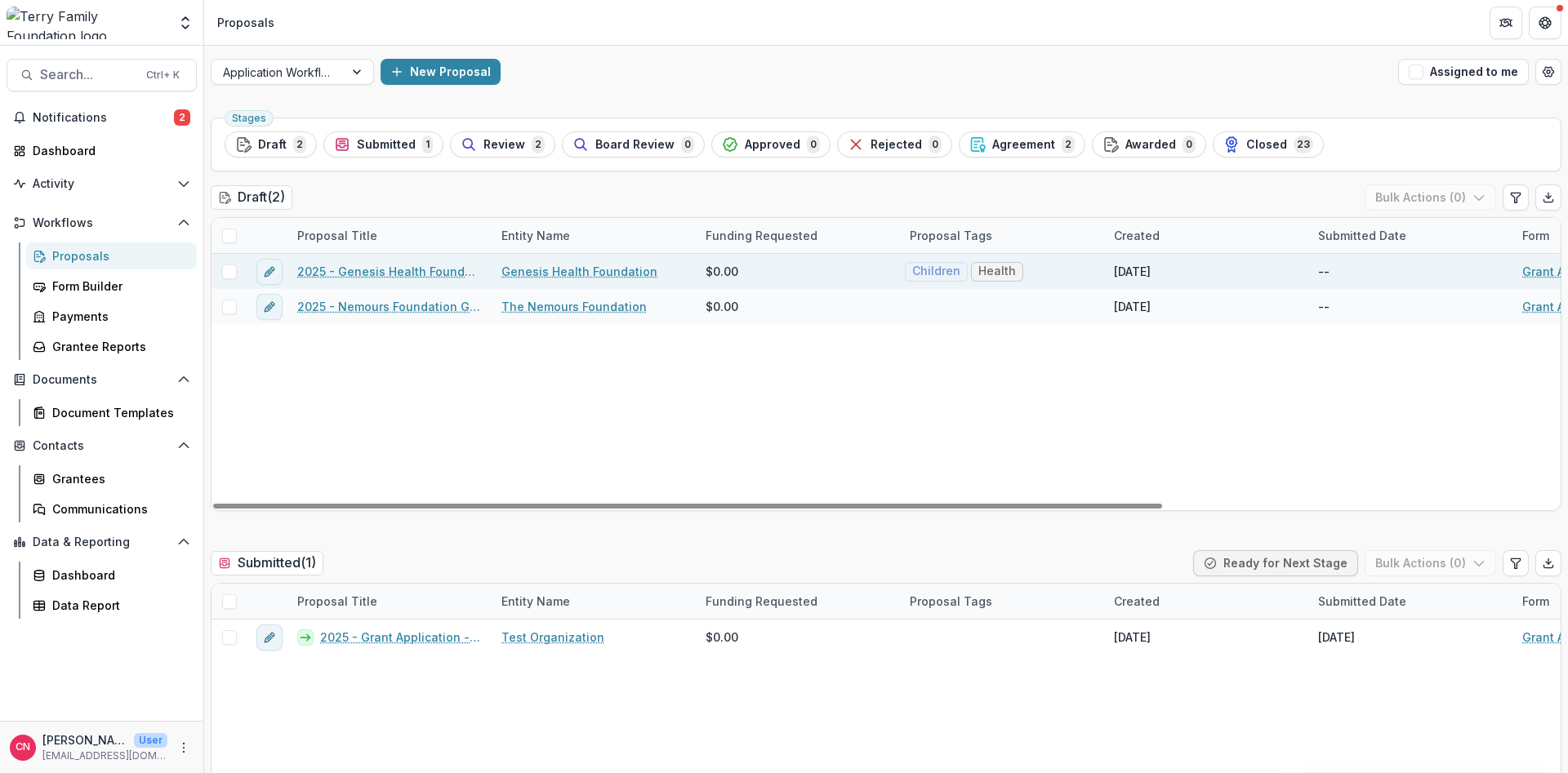
click at [397, 267] on link "2025 - Genesis Health Foundation - Program or Project" at bounding box center [389, 271] width 185 height 17
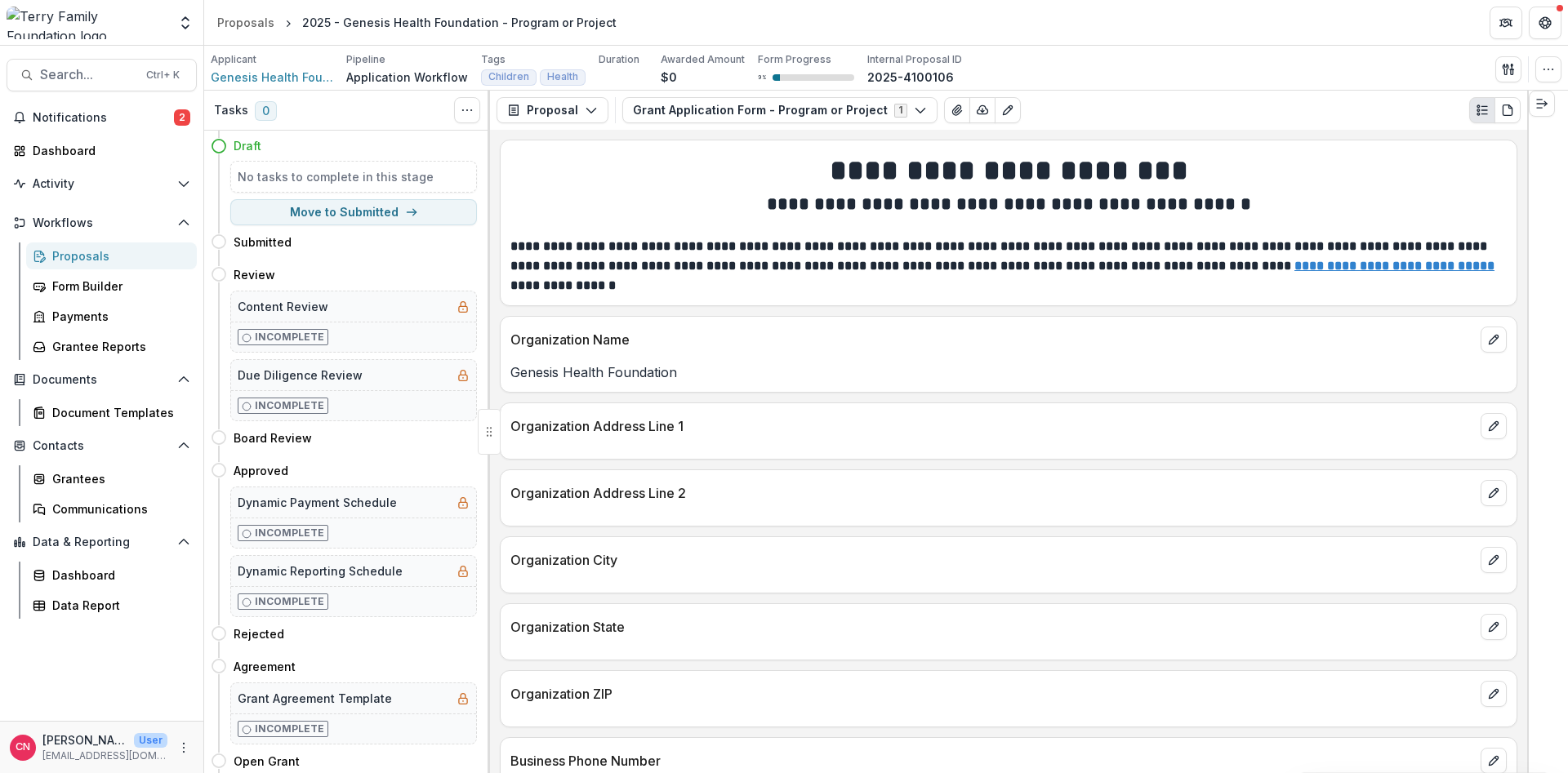
click at [74, 256] on div "Proposals" at bounding box center [117, 255] width 132 height 17
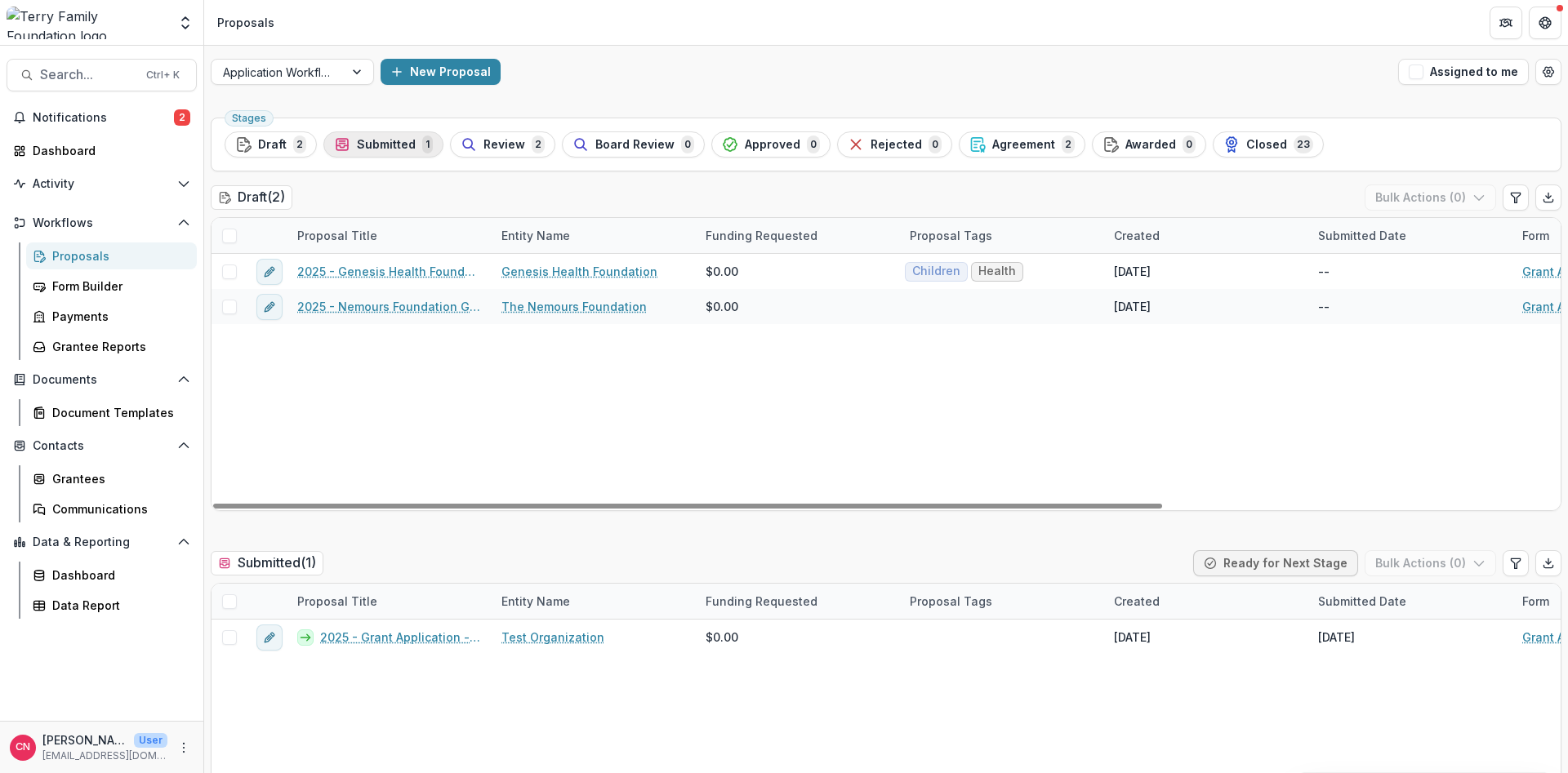
click at [408, 139] on span "Submitted" at bounding box center [386, 145] width 59 height 14
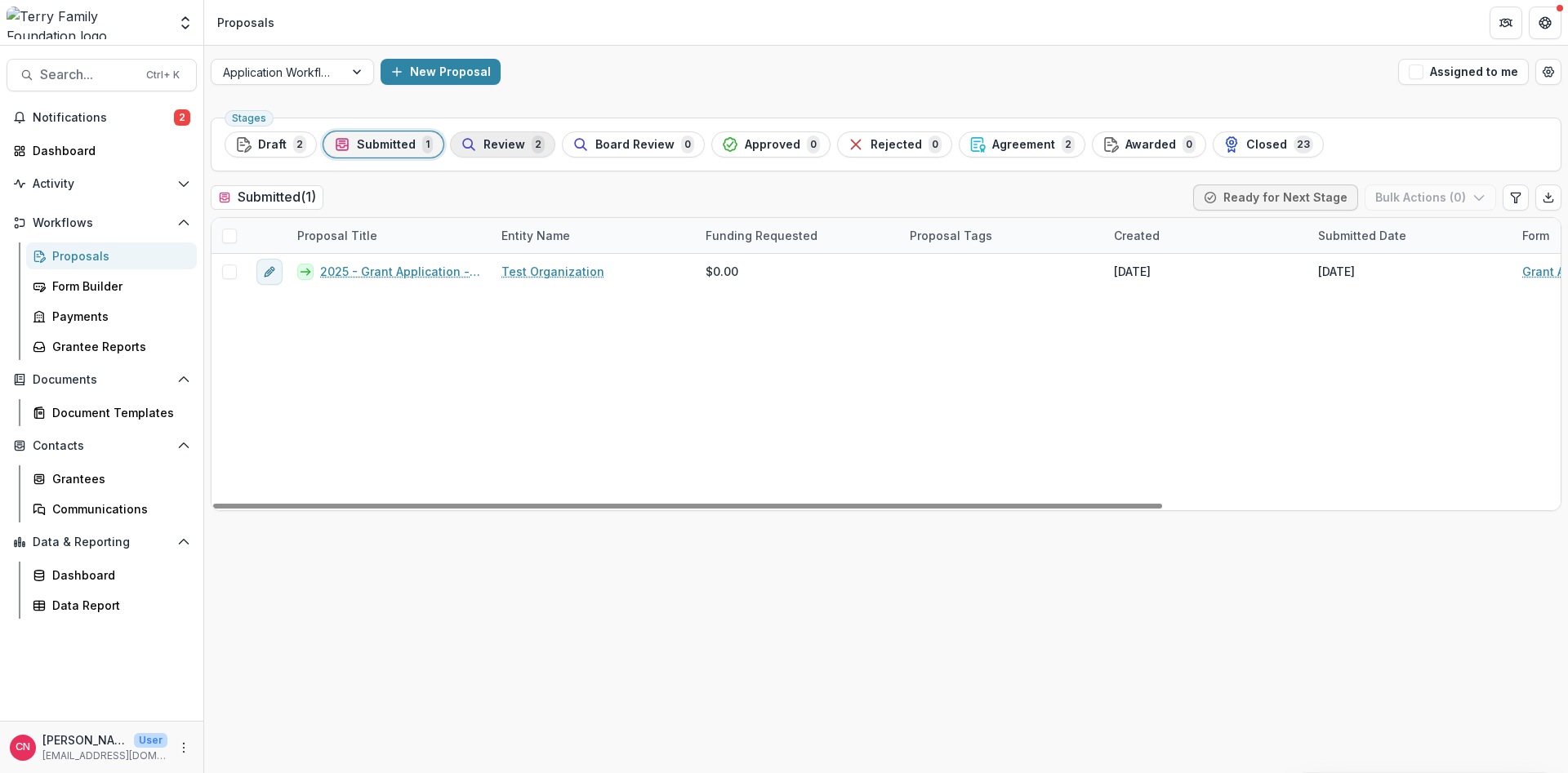
click at [501, 143] on span "Review" at bounding box center [504, 145] width 41 height 14
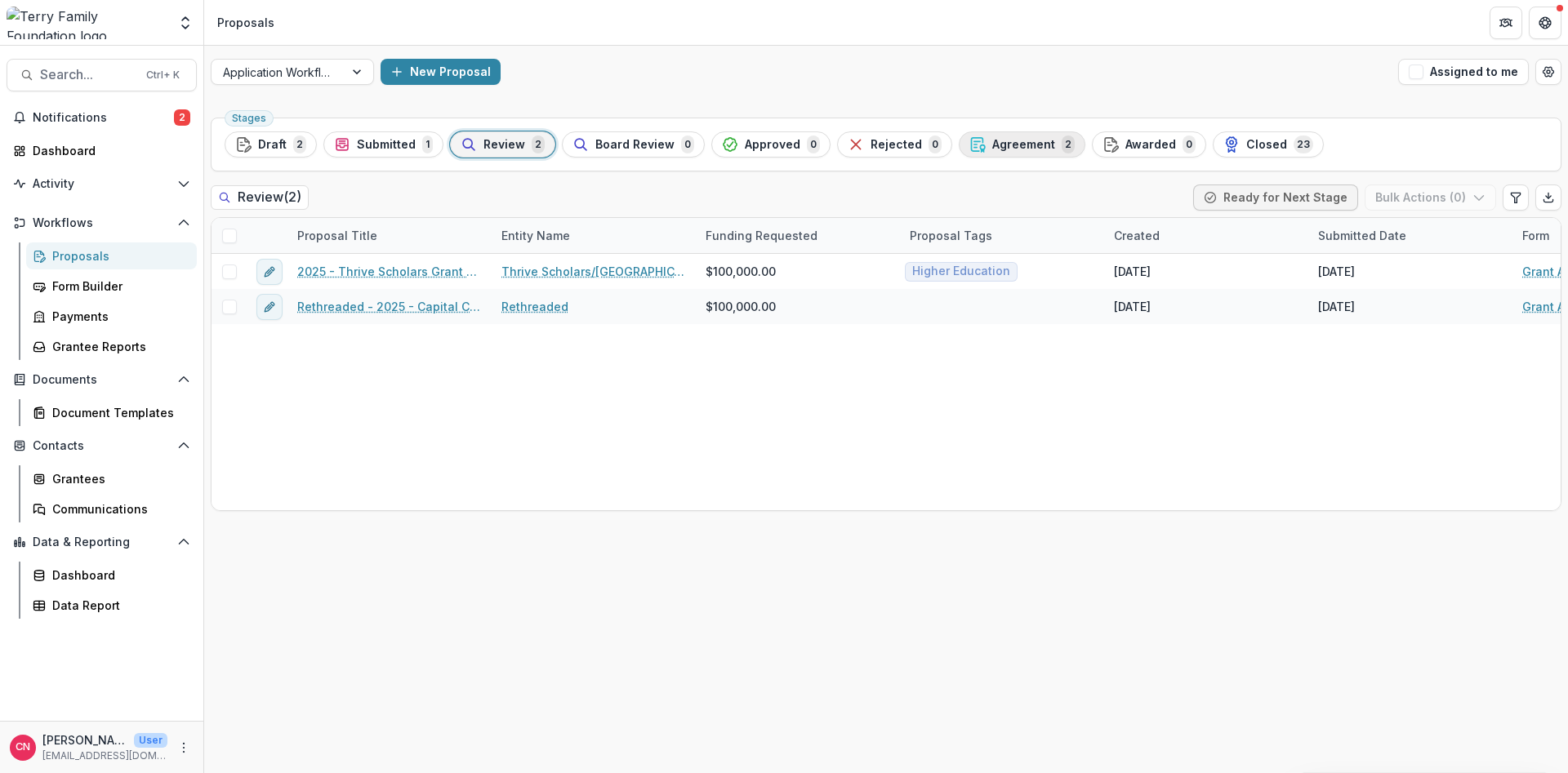
click at [1016, 143] on span "Agreement" at bounding box center [1023, 145] width 63 height 14
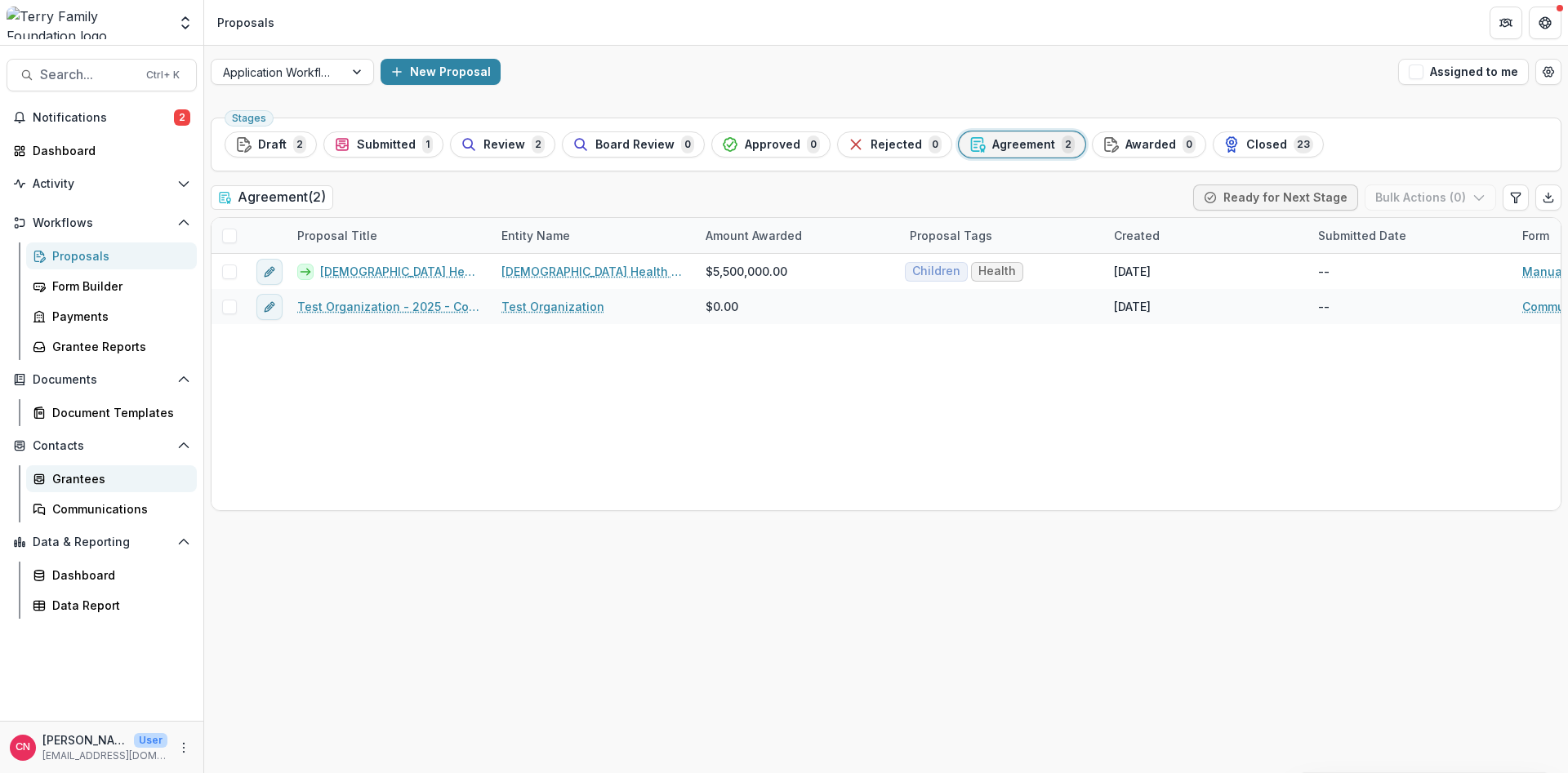
click at [78, 477] on div "Grantees" at bounding box center [117, 478] width 132 height 17
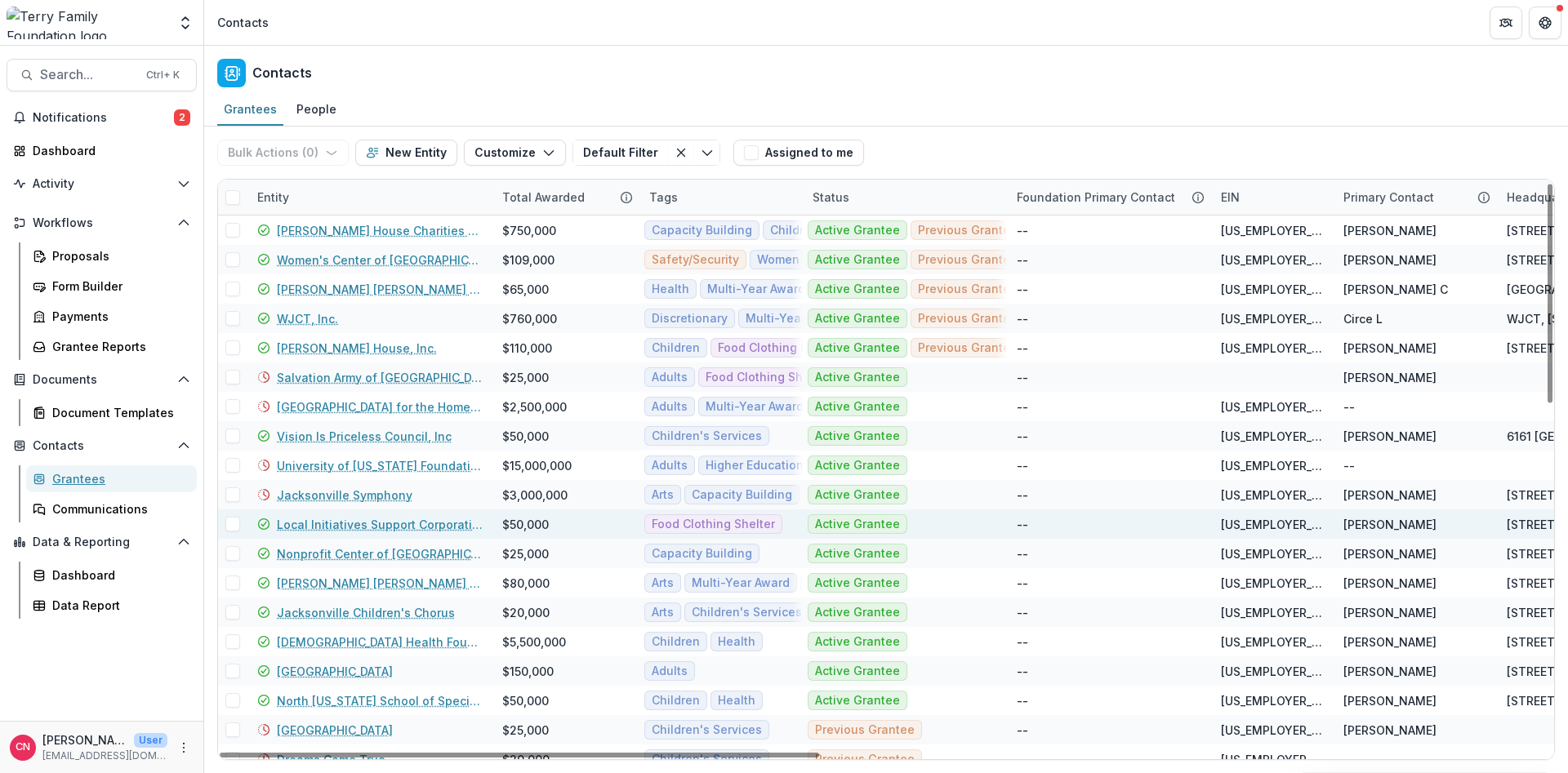
scroll to position [98, 0]
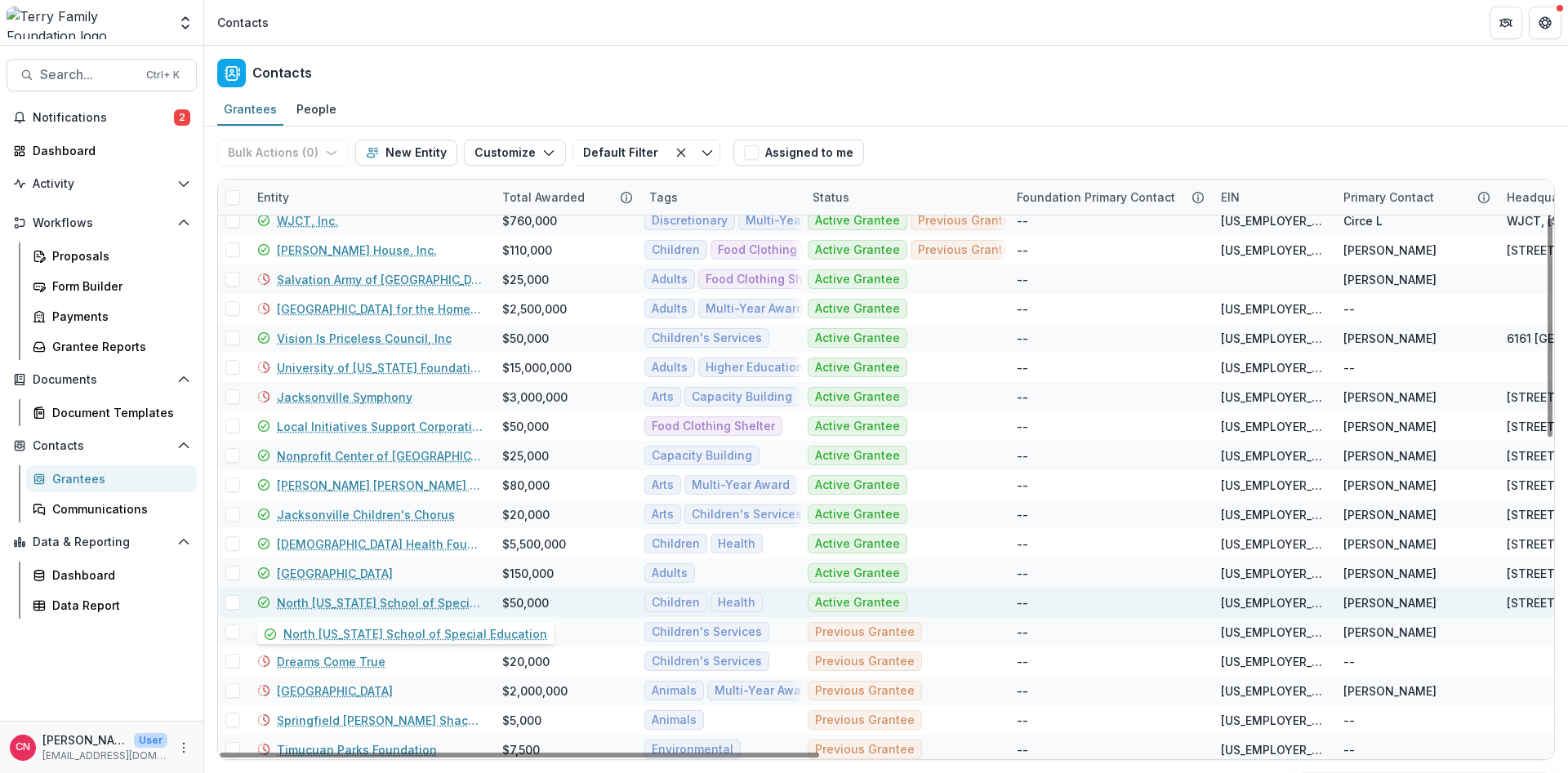
click at [330, 598] on link "North [US_STATE] School of Special Education" at bounding box center [380, 602] width 206 height 17
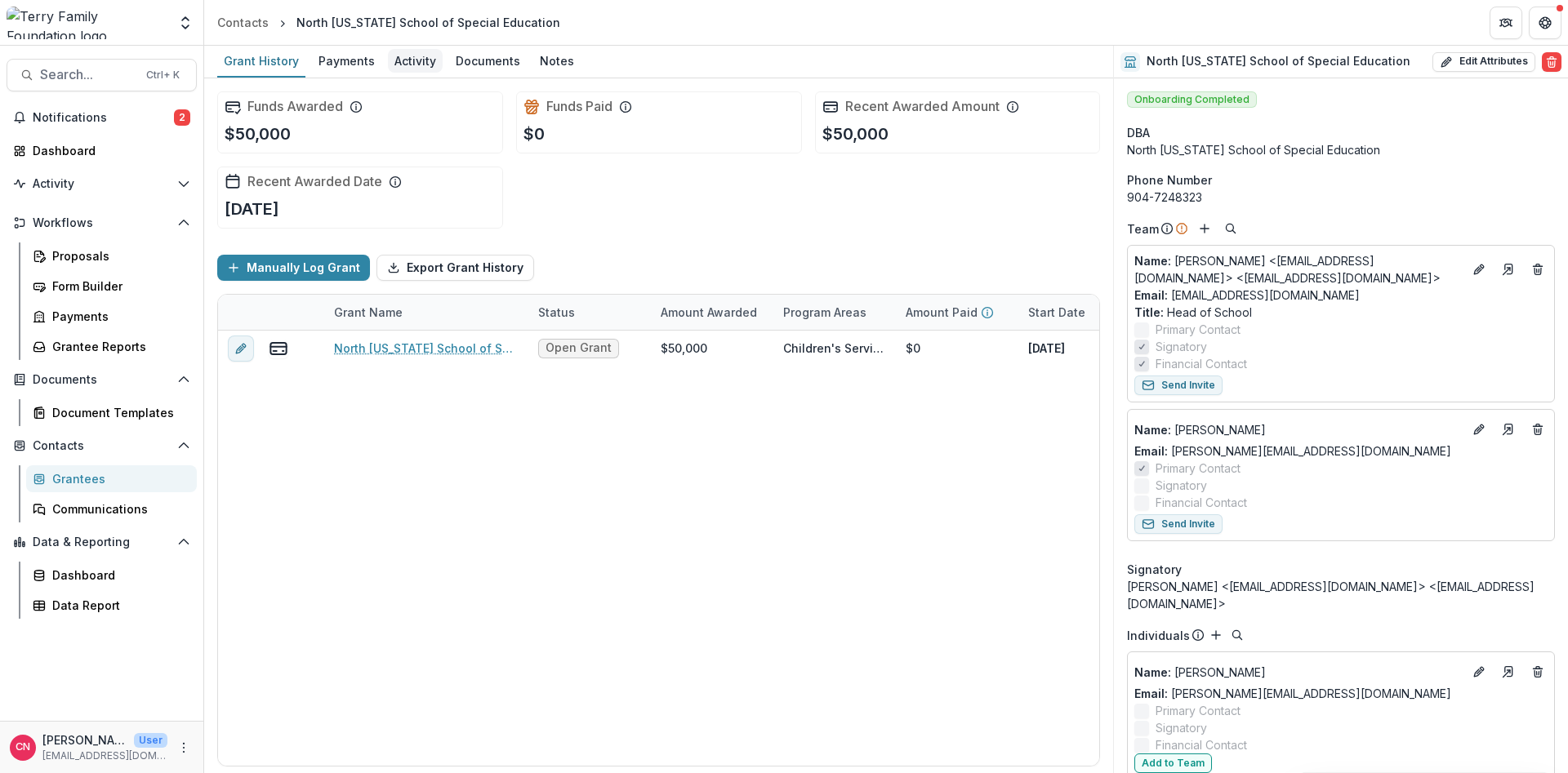
click at [403, 57] on div "Activity" at bounding box center [415, 60] width 55 height 24
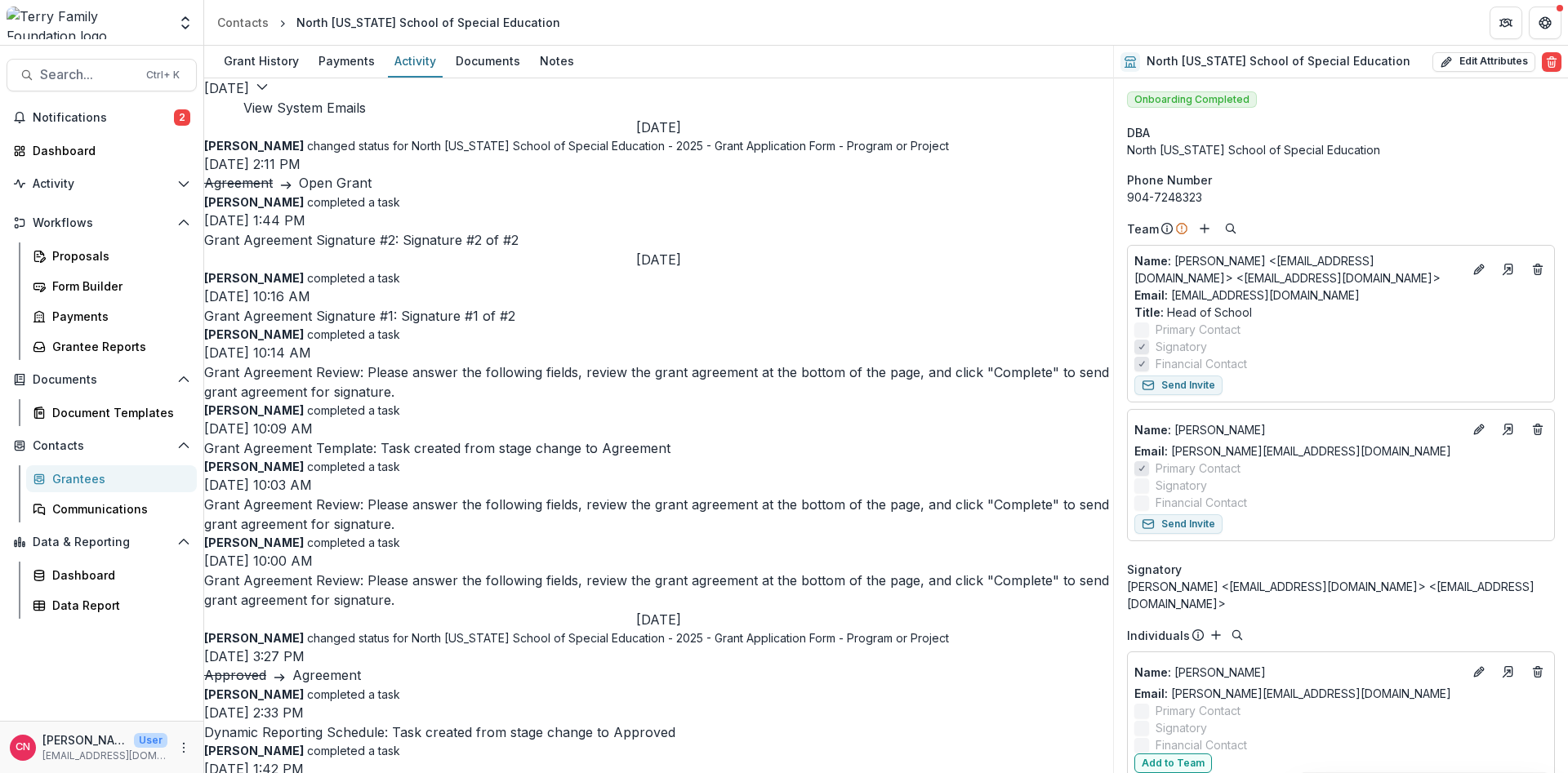
click at [83, 477] on div "Grantees" at bounding box center [117, 478] width 132 height 17
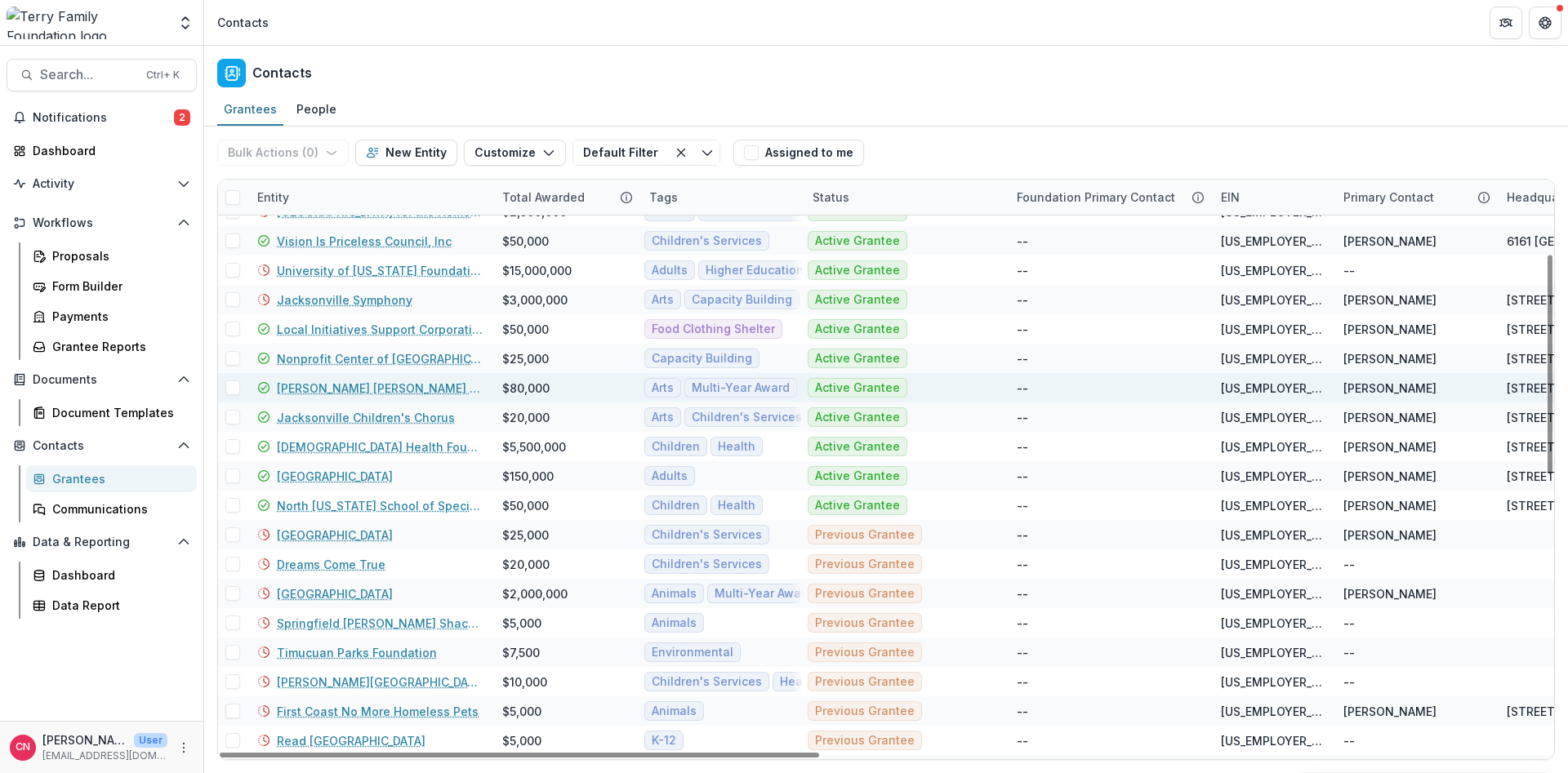
scroll to position [196, 0]
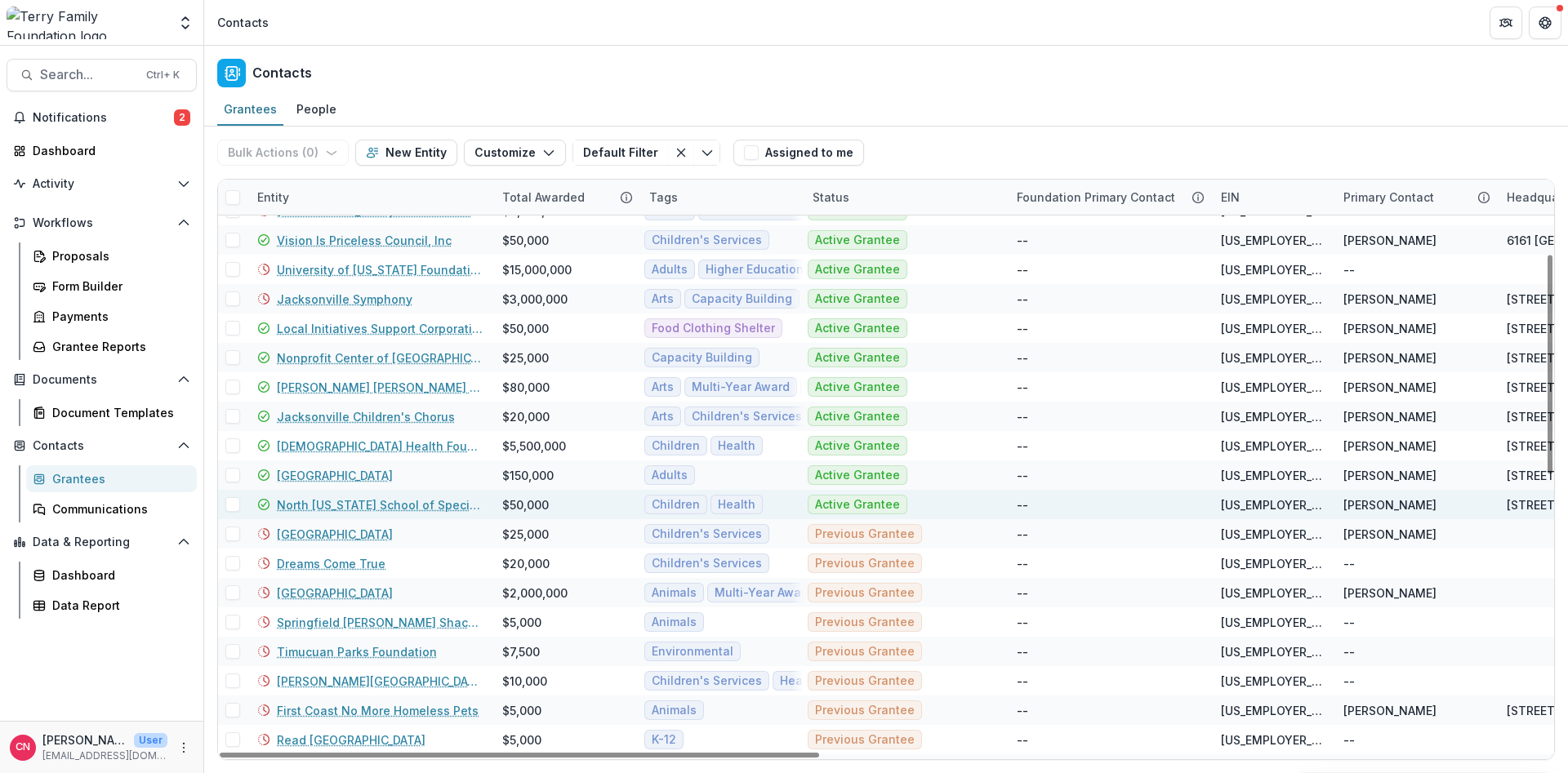
click at [317, 505] on link "North [US_STATE] School of Special Education" at bounding box center [380, 504] width 206 height 17
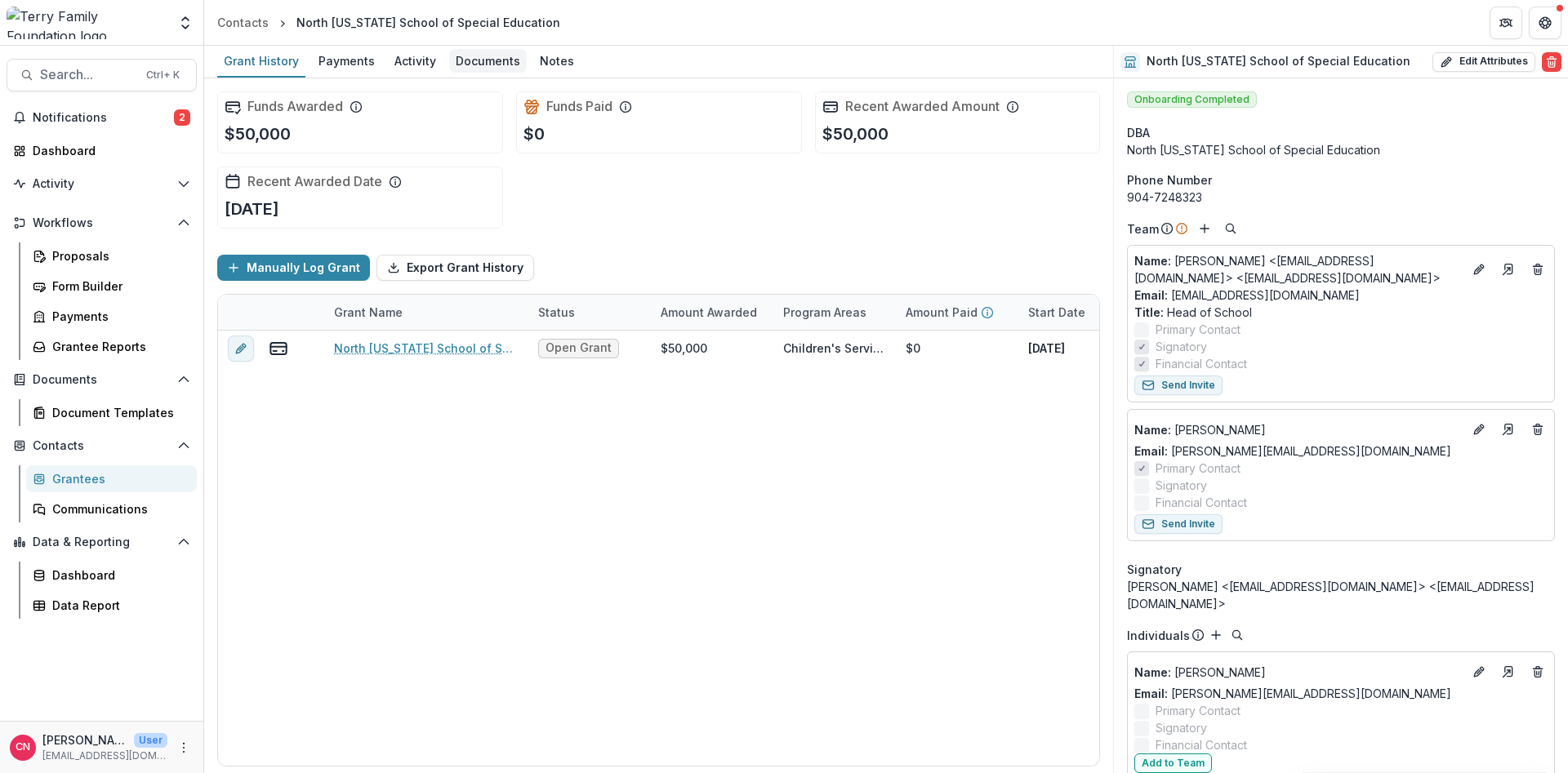
click at [463, 62] on div "Documents" at bounding box center [488, 60] width 78 height 24
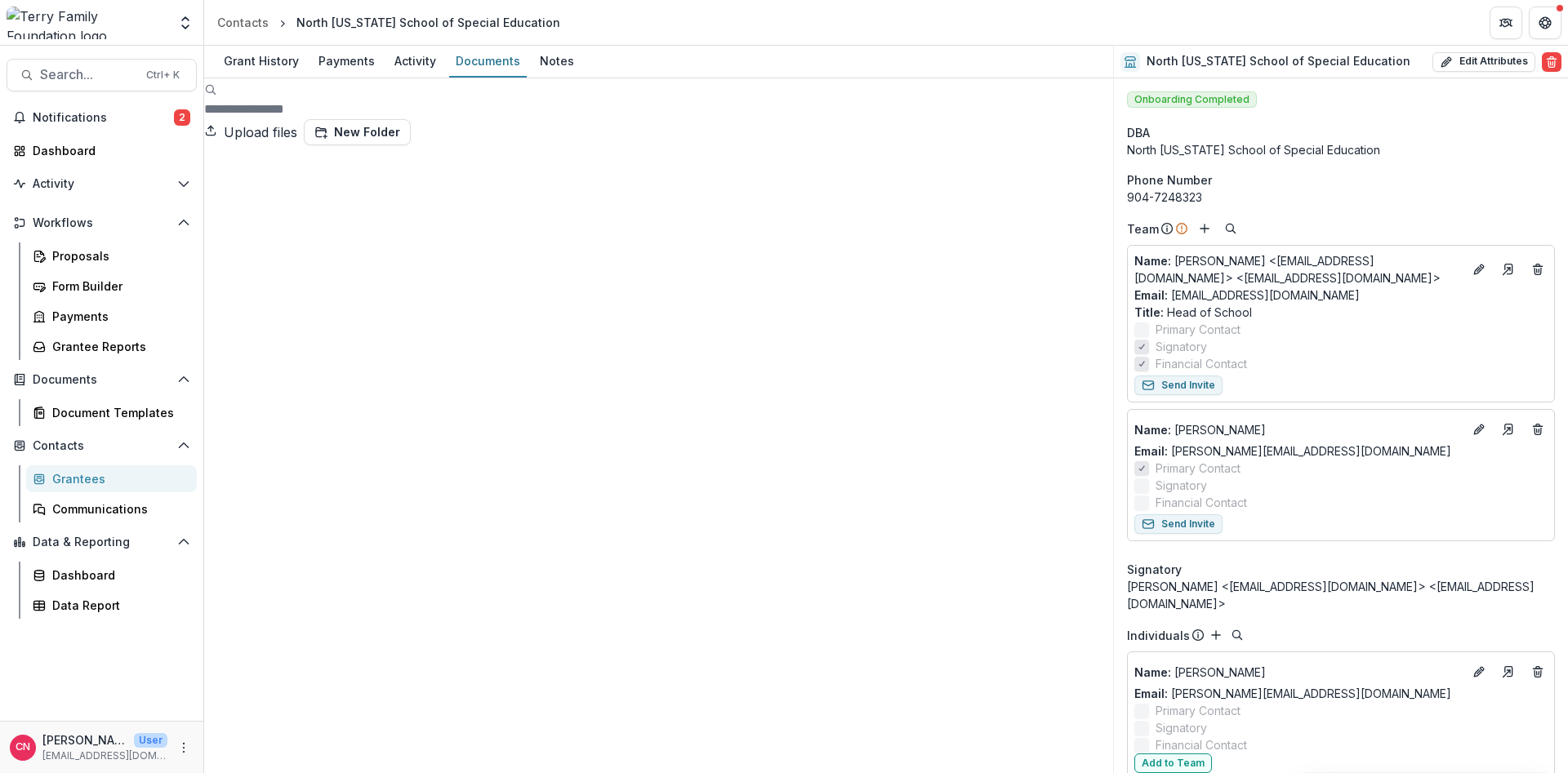
click at [231, 157] on icon at bounding box center [658, 599] width 908 height 908
drag, startPoint x: 67, startPoint y: 473, endPoint x: 75, endPoint y: 472, distance: 8.1
click at [68, 473] on div "Grantees" at bounding box center [117, 478] width 132 height 17
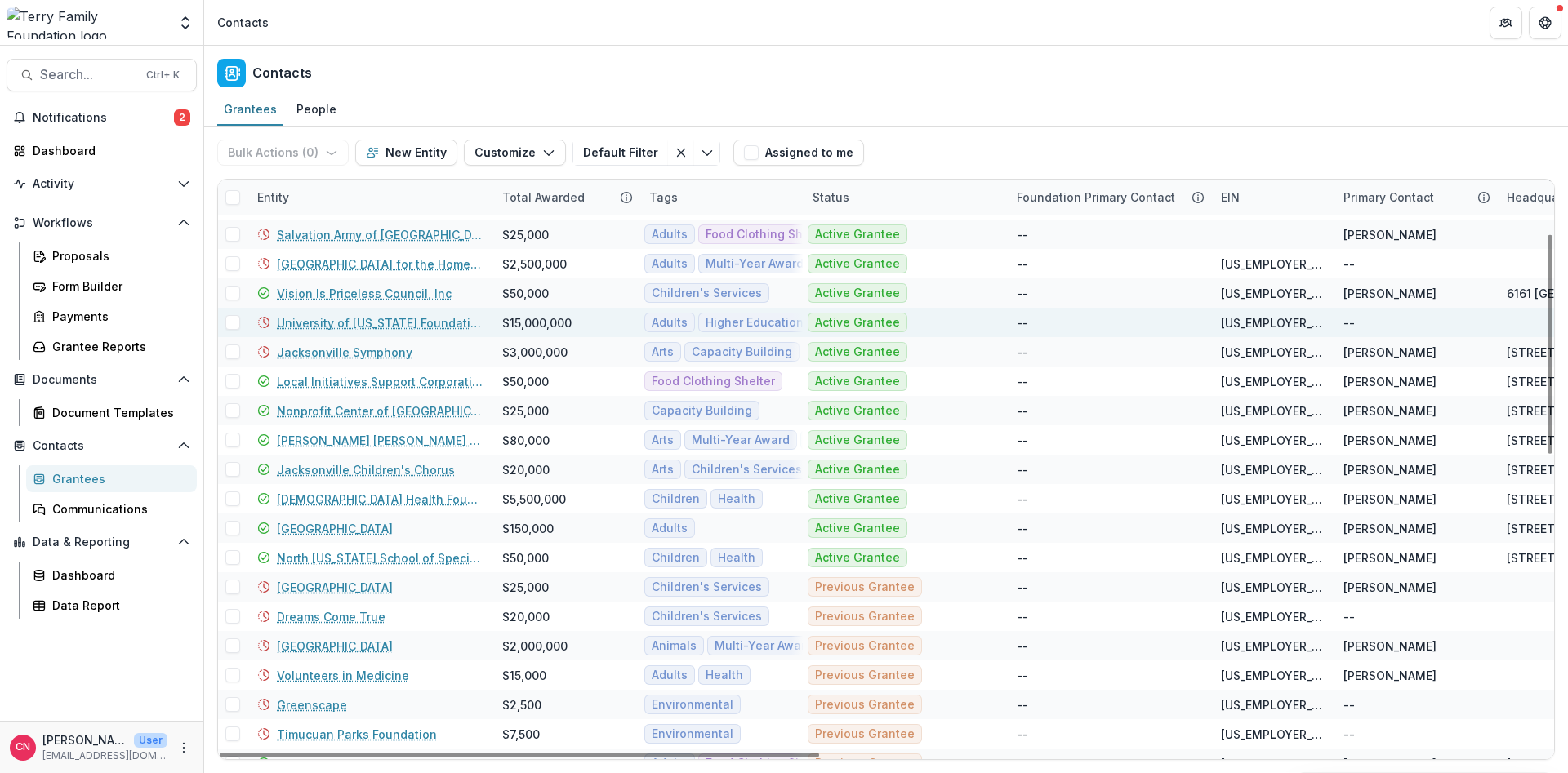
scroll to position [142, 0]
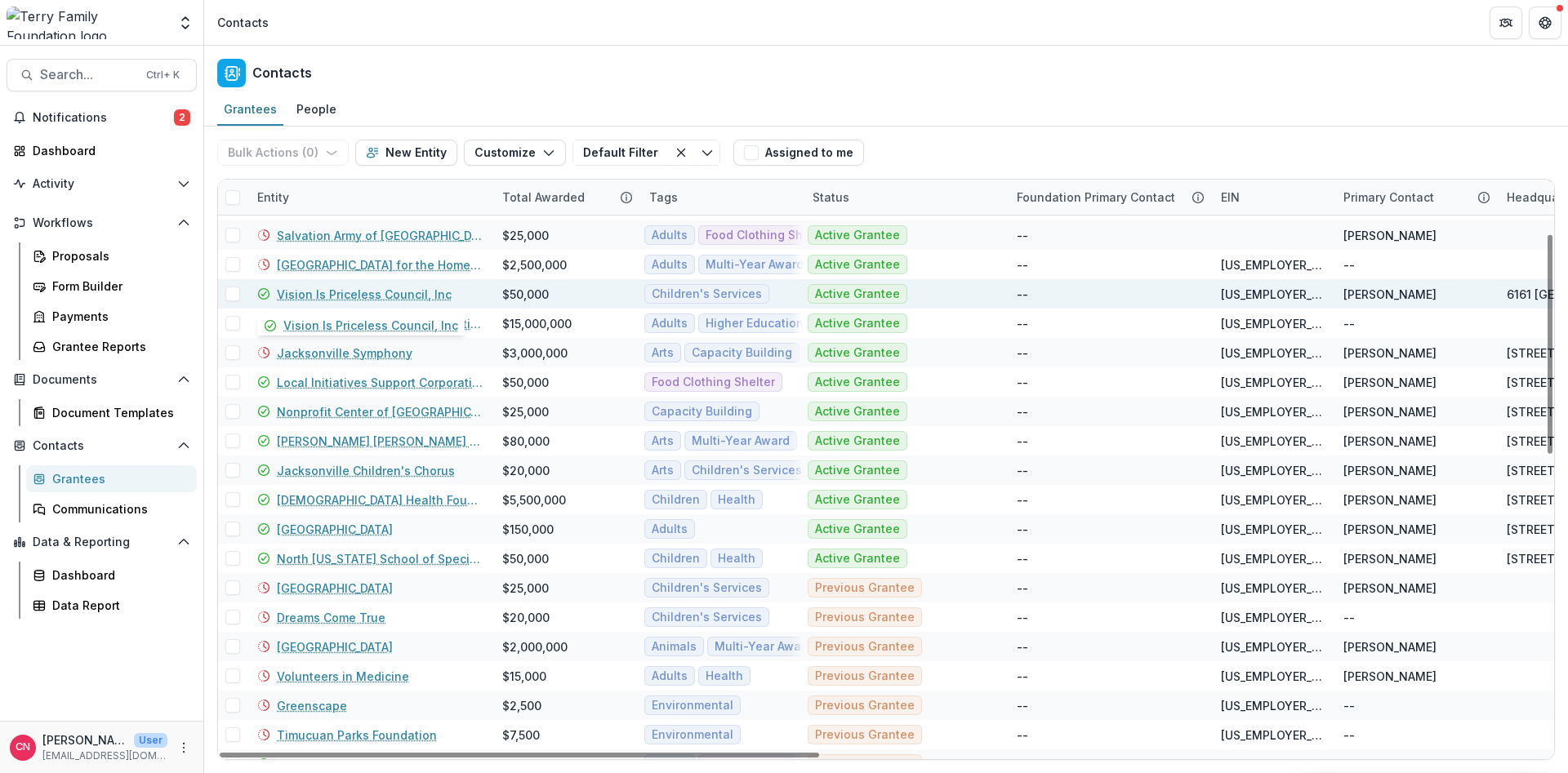
click at [361, 292] on link "Vision Is Priceless Council, Inc" at bounding box center [365, 294] width 175 height 17
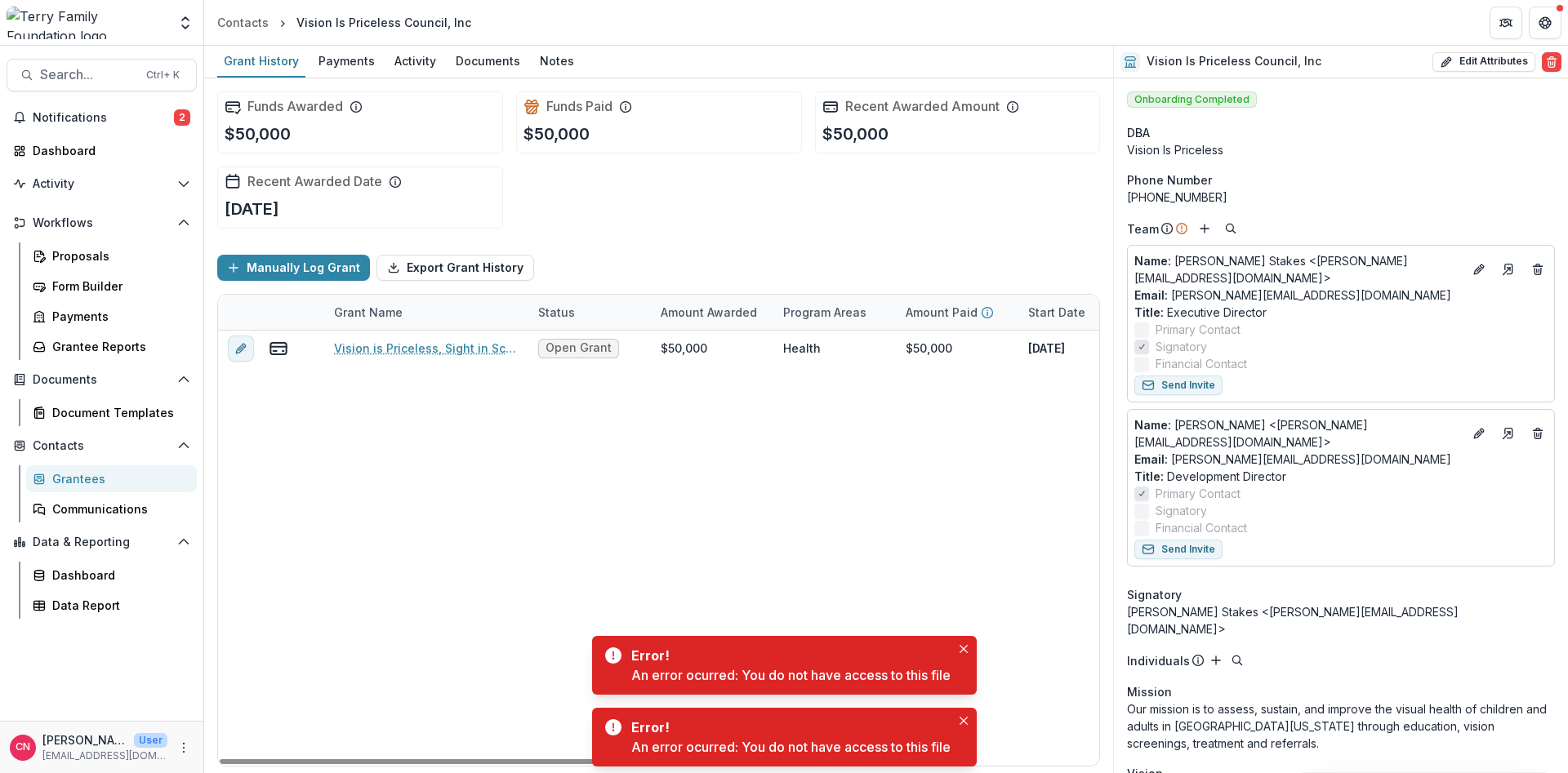
click at [64, 474] on div "Grantees" at bounding box center [117, 478] width 132 height 17
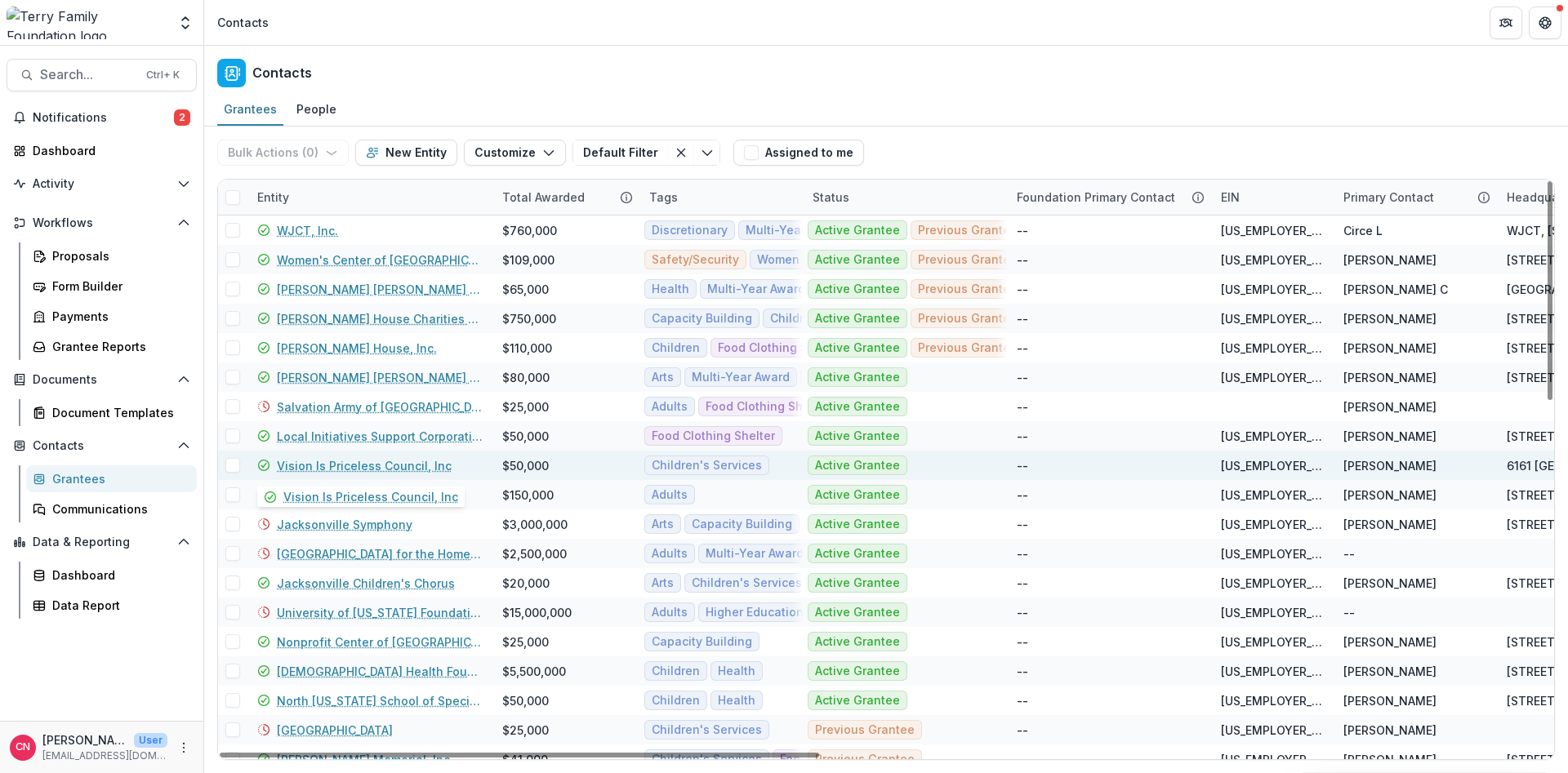
click at [307, 463] on link "Vision Is Priceless Council, Inc" at bounding box center [365, 465] width 175 height 17
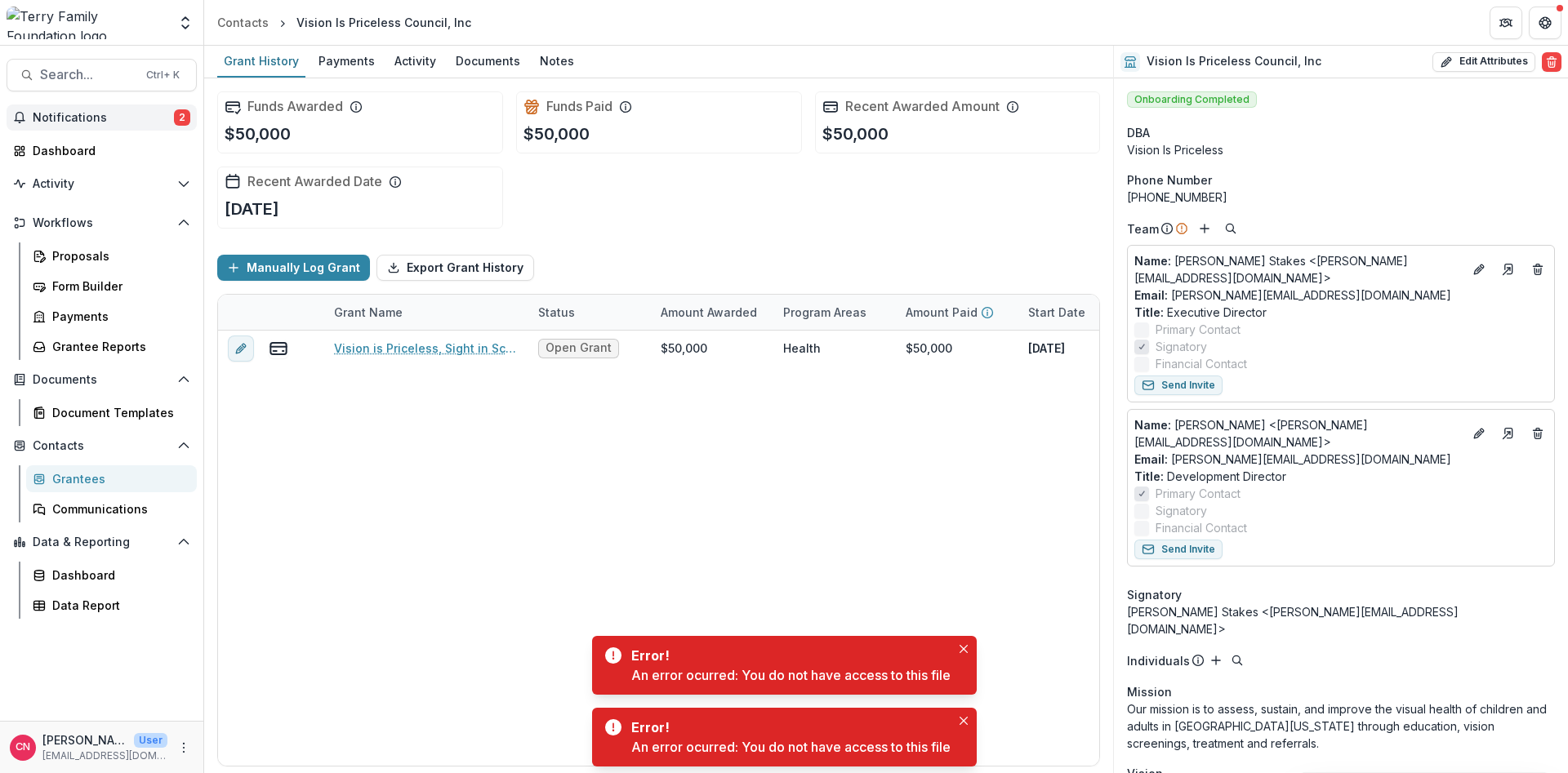
click at [82, 115] on span "Notifications" at bounding box center [103, 118] width 141 height 14
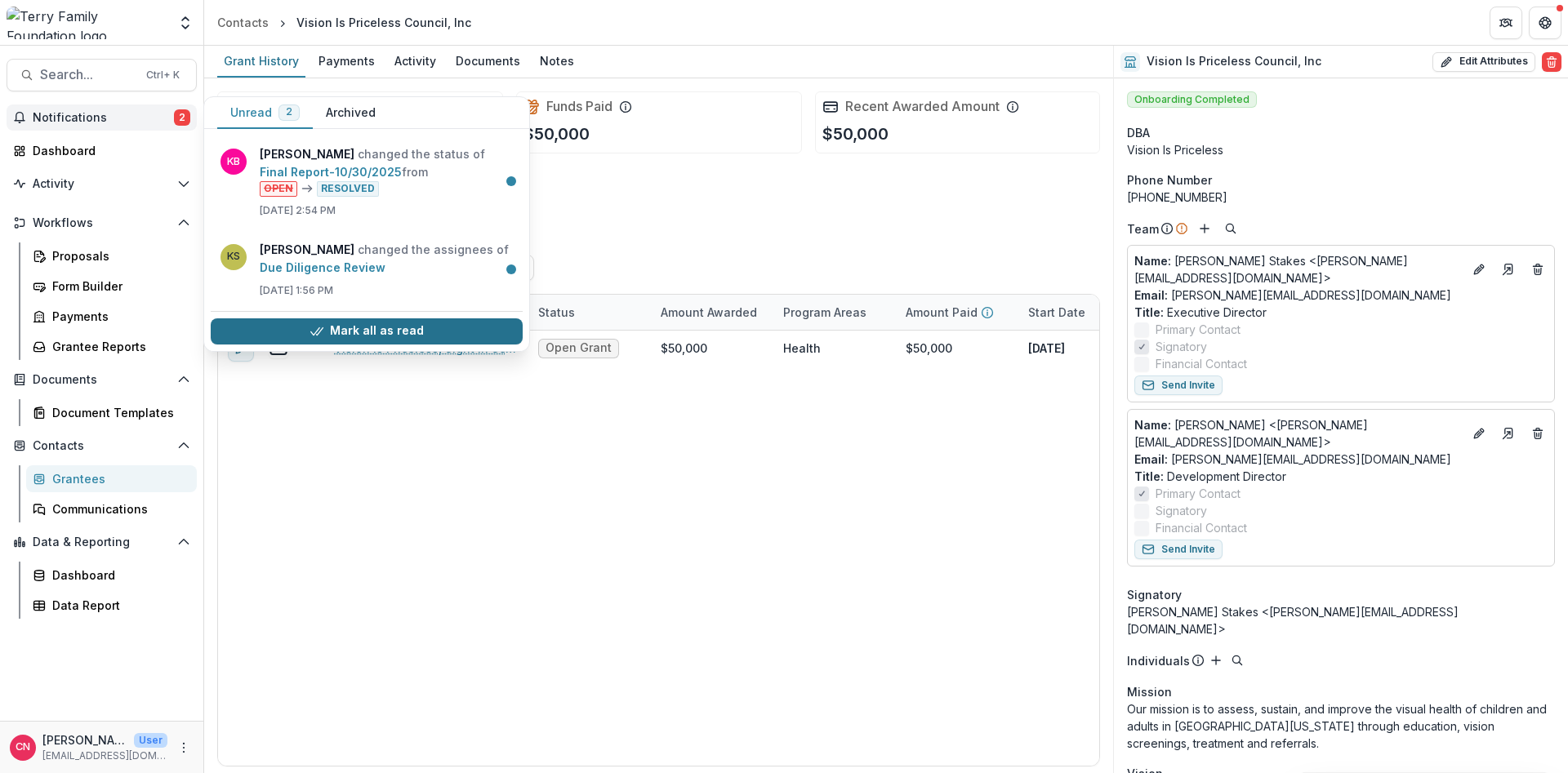
click at [359, 331] on button "Mark all as read" at bounding box center [366, 332] width 312 height 26
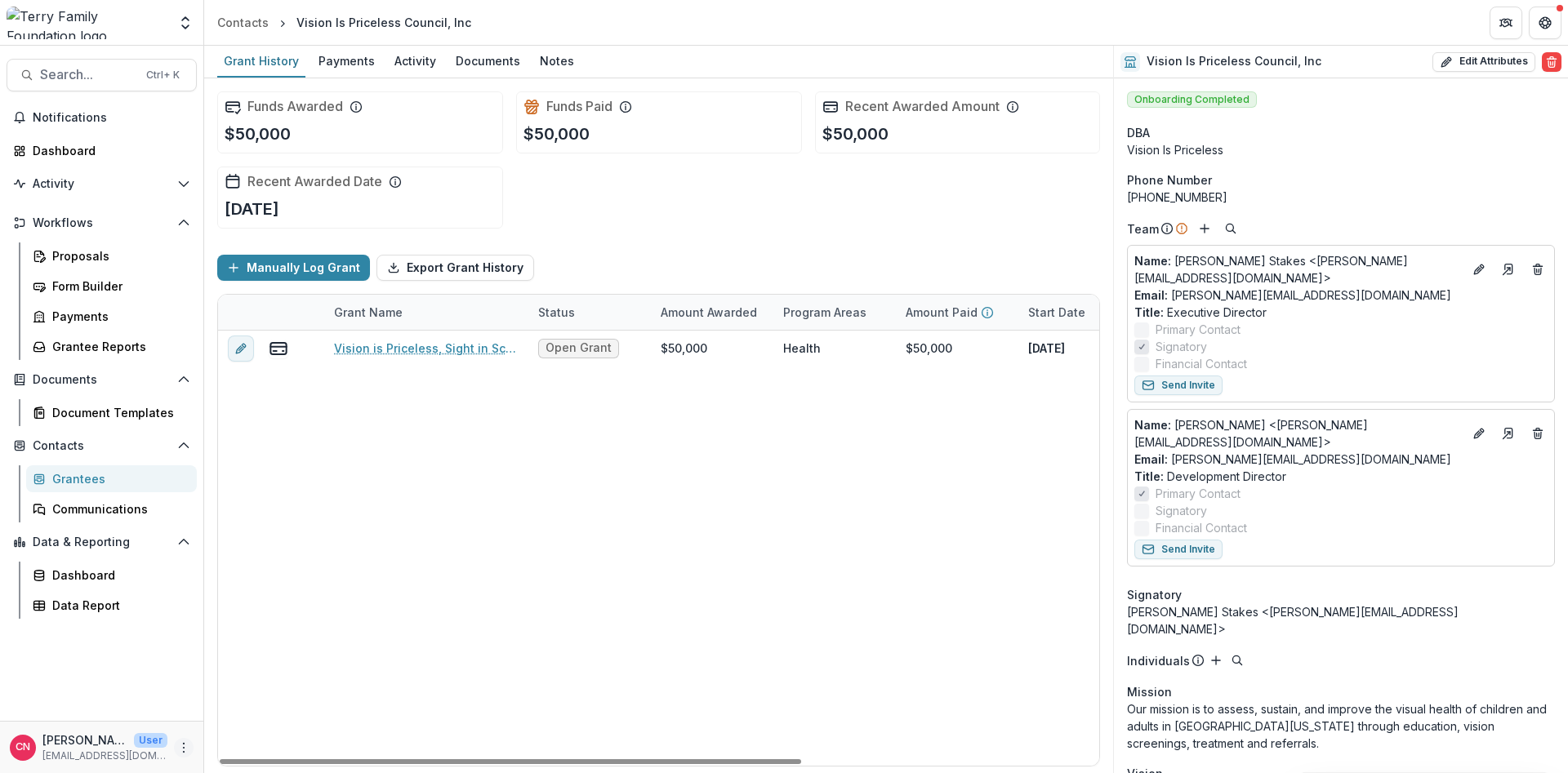
click at [183, 745] on icon "More" at bounding box center [184, 747] width 13 height 13
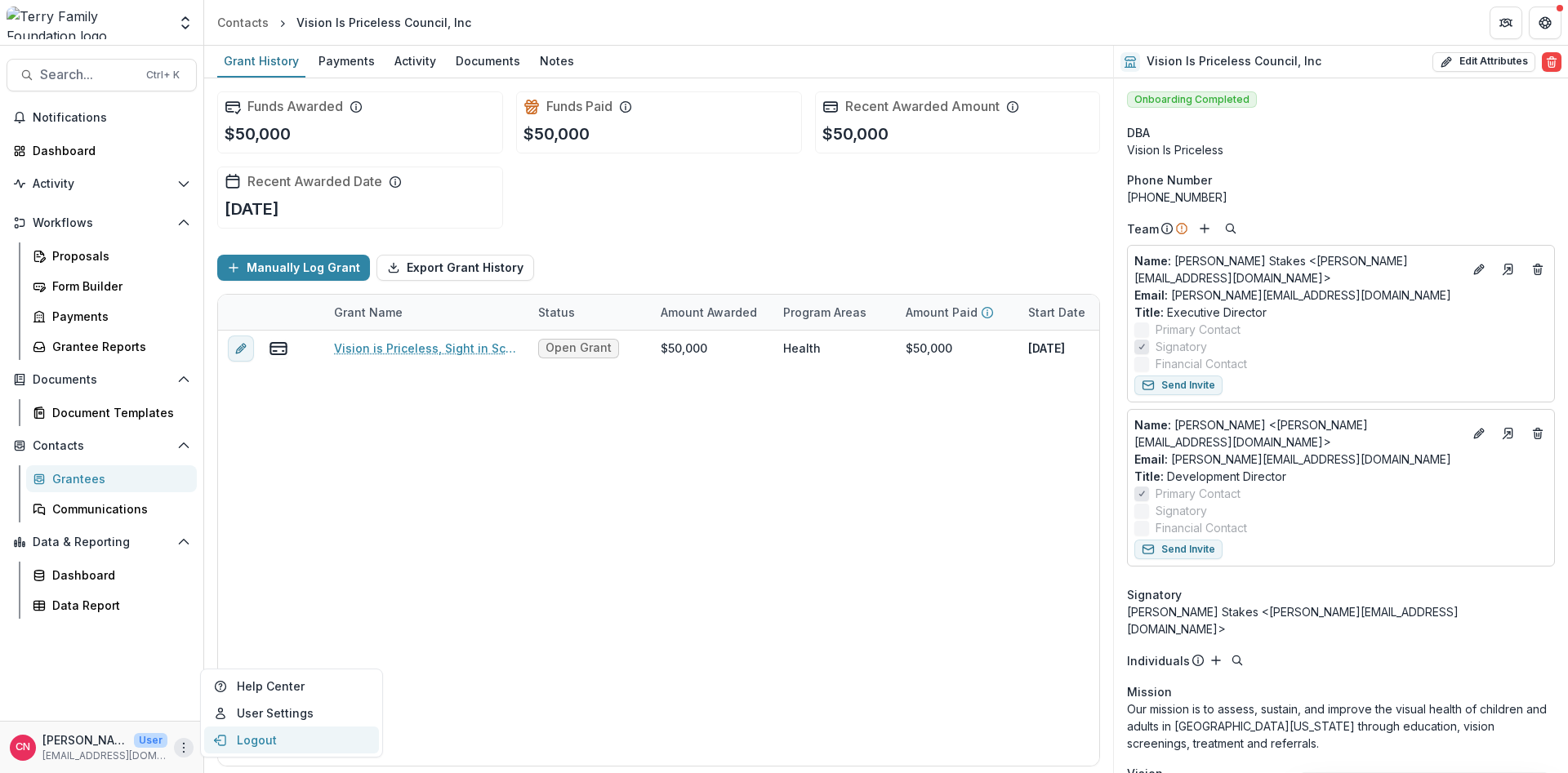
click at [256, 733] on button "Logout" at bounding box center [291, 739] width 175 height 27
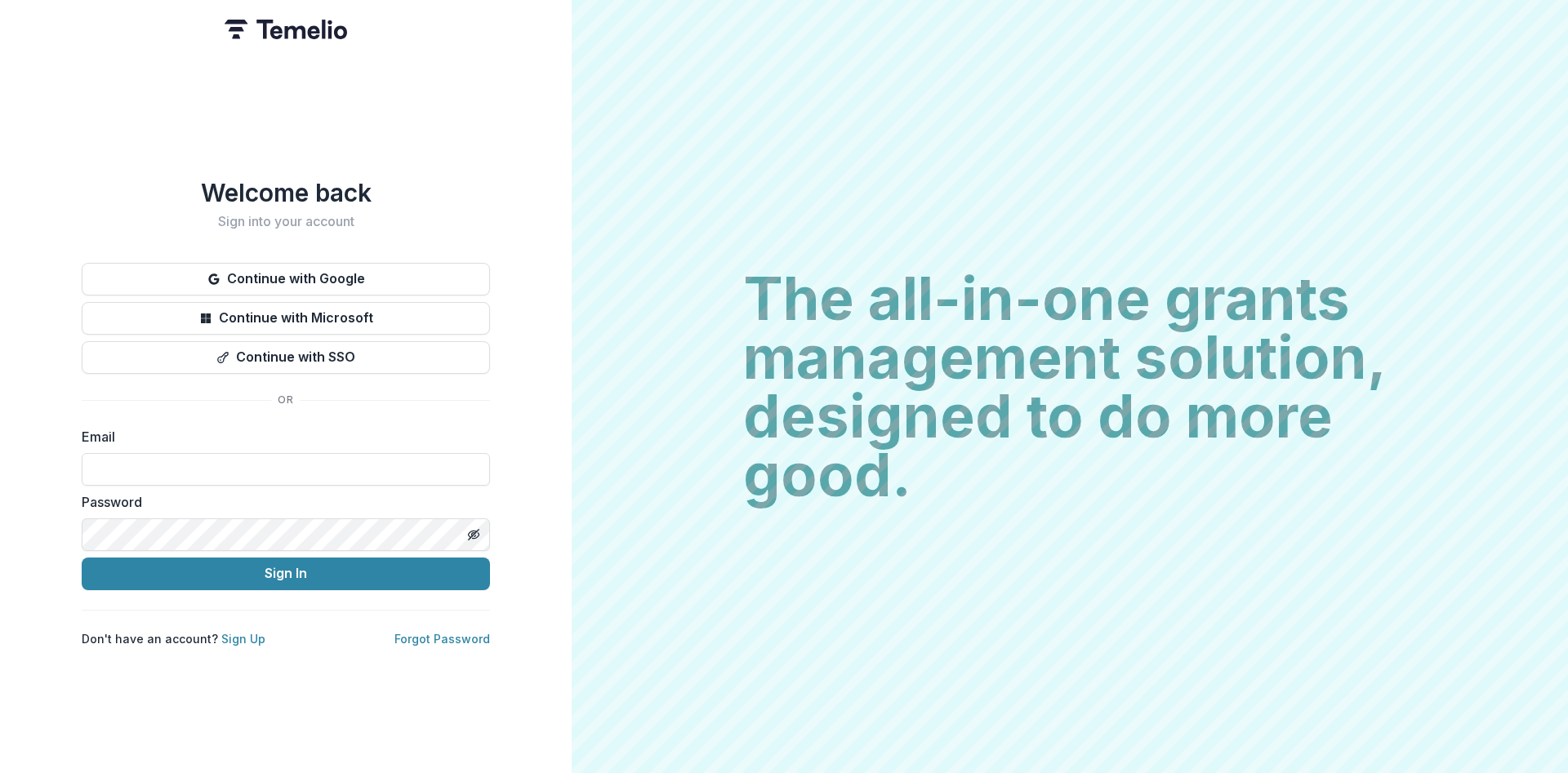
type input "**********"
click at [296, 558] on button "Sign In" at bounding box center [285, 574] width 408 height 33
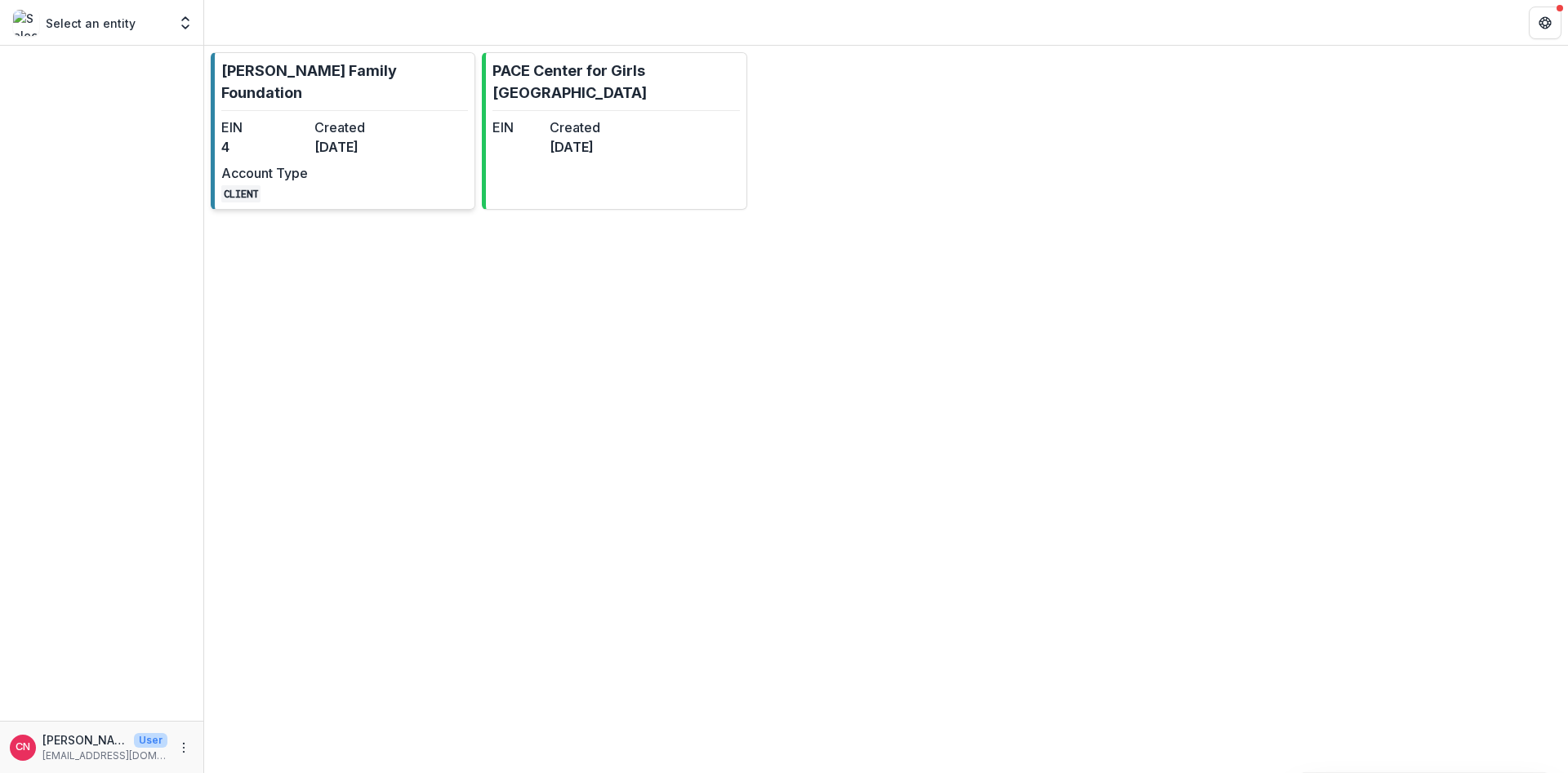
click at [341, 117] on dt "Created" at bounding box center [358, 127] width 87 height 19
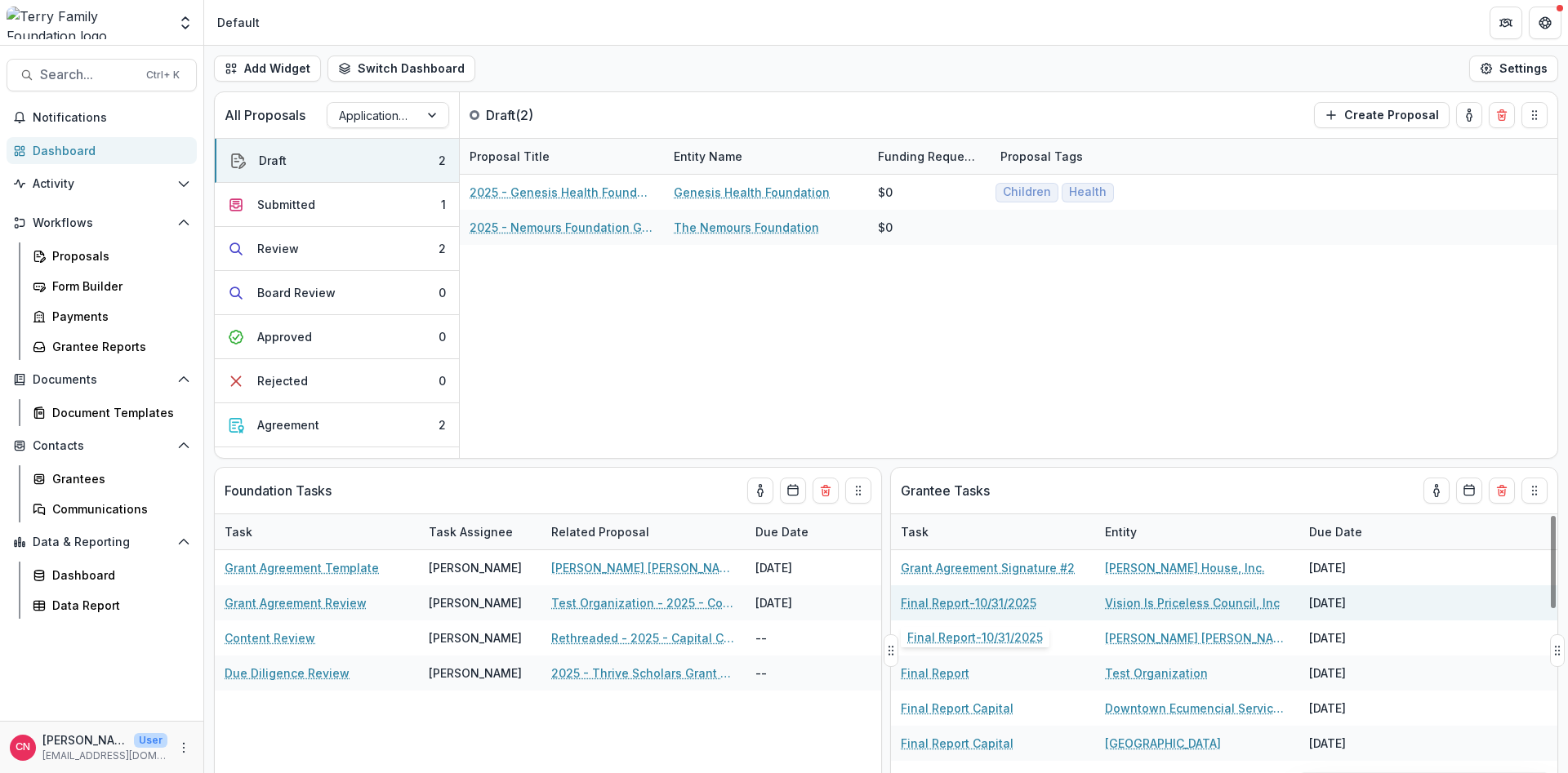
click at [1006, 598] on link "Final Report-10/31/2025" at bounding box center [969, 602] width 136 height 17
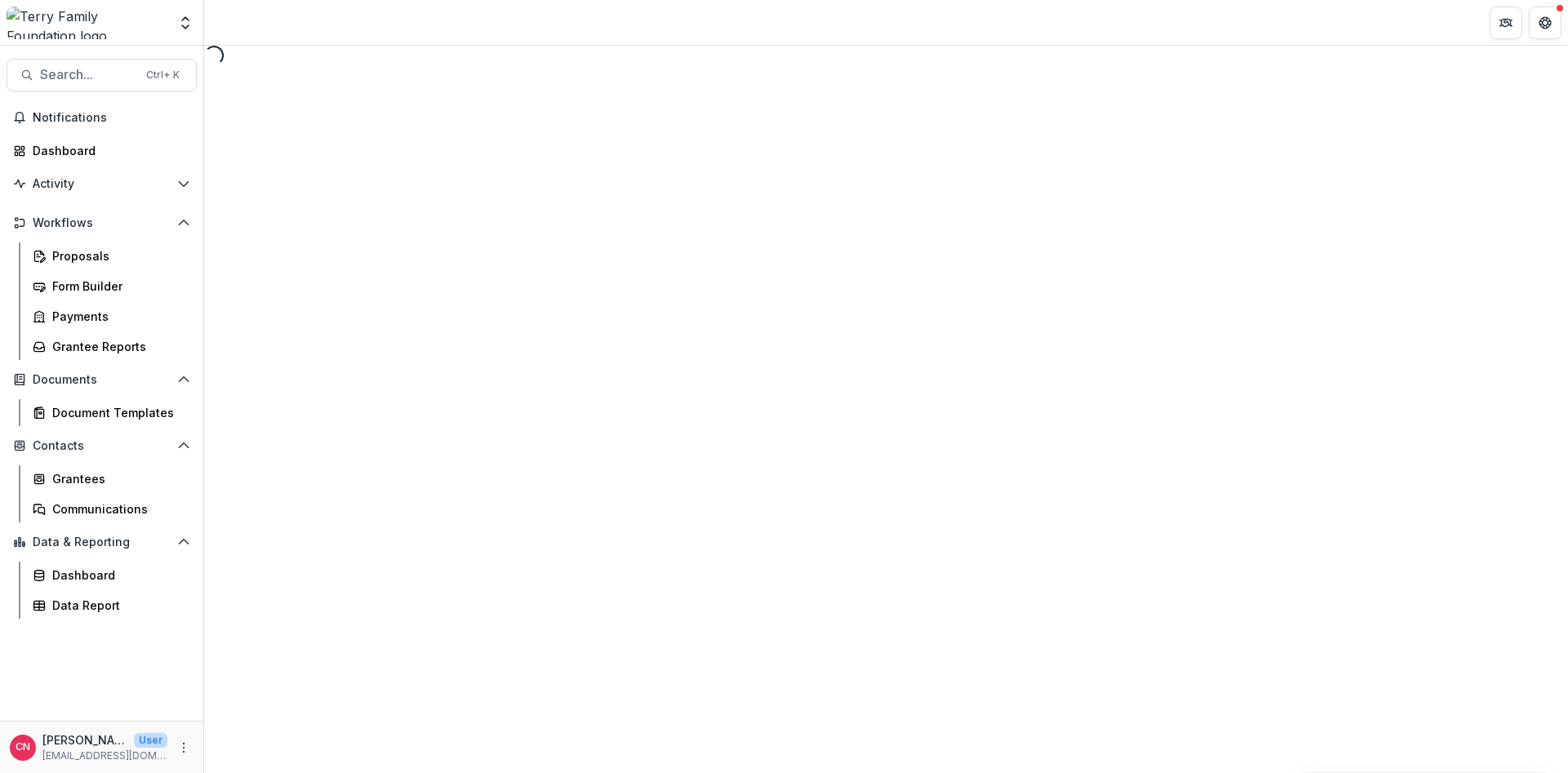
select select "********"
